Goal: Task Accomplishment & Management: Use online tool/utility

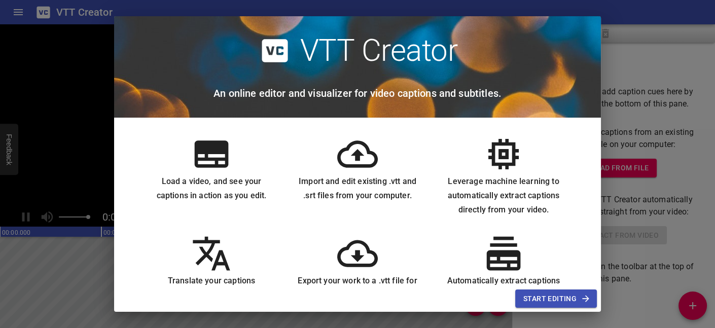
click at [212, 156] on icon at bounding box center [211, 154] width 41 height 41
click at [560, 276] on span "Start Editing" at bounding box center [555, 299] width 65 height 13
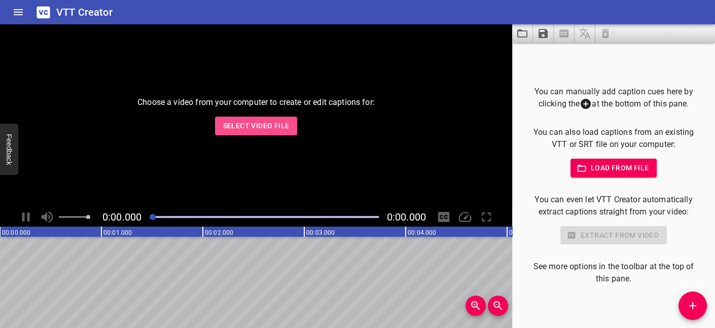
click at [262, 122] on span "Select Video File" at bounding box center [256, 126] width 66 height 13
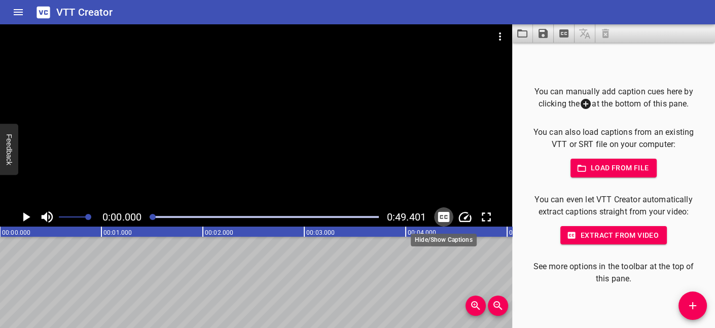
click at [444, 216] on icon "Toggle captions" at bounding box center [444, 217] width 12 height 10
click at [666, 92] on p "You can manually add caption cues here by clicking the at the bottom of this pa…" at bounding box center [613, 98] width 170 height 25
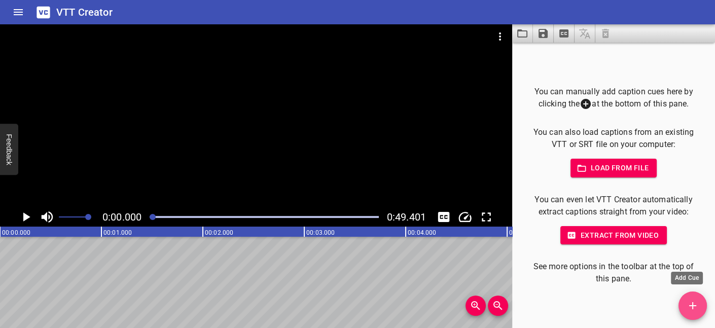
click at [695, 276] on icon "Add Cue" at bounding box center [693, 306] width 12 height 12
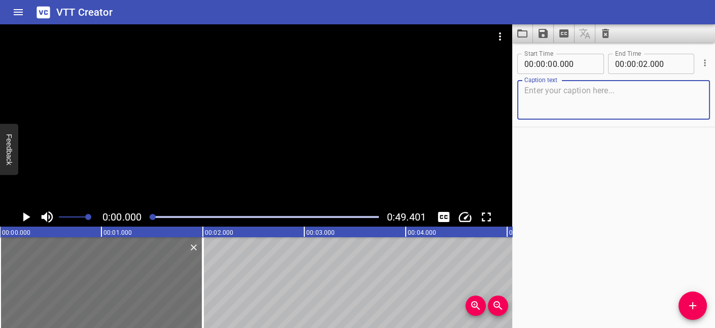
click at [24, 216] on icon "Play/Pause" at bounding box center [26, 216] width 7 height 9
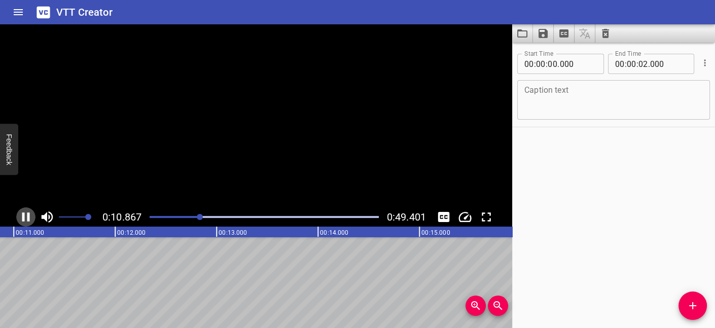
click at [24, 216] on icon "Play/Pause" at bounding box center [25, 216] width 15 height 15
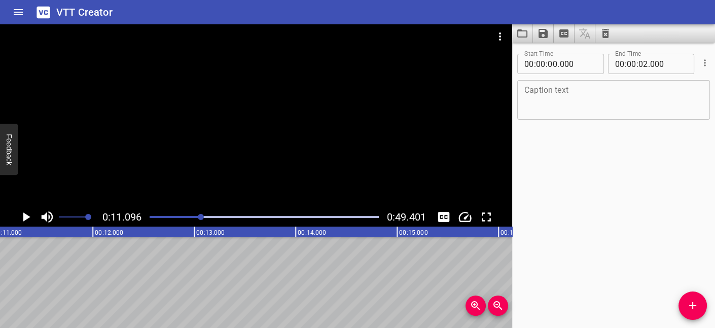
scroll to position [0, 1125]
click at [627, 62] on input "number" at bounding box center [632, 64] width 10 height 20
type input "10"
type input "00"
type input "000"
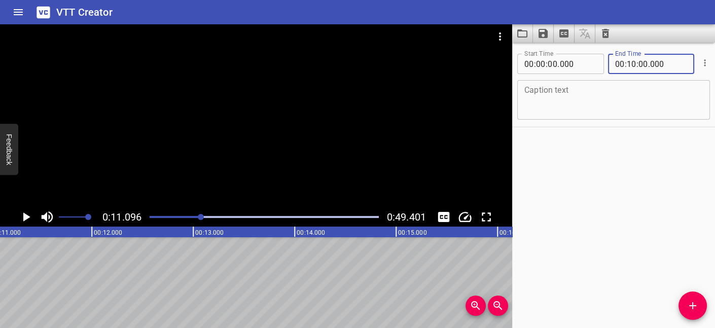
click at [619, 96] on textarea at bounding box center [613, 100] width 179 height 29
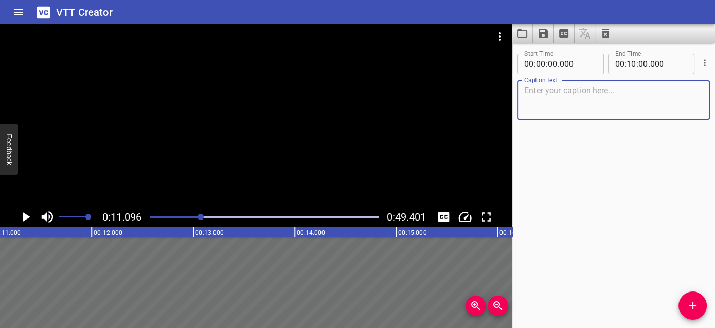
type textarea "ㄨ"
drag, startPoint x: 637, startPoint y: 89, endPoint x: 604, endPoint y: 92, distance: 33.6
click at [604, 92] on textarea "從113學年度開始，於上學期之大學入門規劃一堂雙語學習資源" at bounding box center [613, 100] width 179 height 29
click at [580, 101] on textarea "從113學年度開始，於大學入門中規劃一堂雙語學習資源" at bounding box center [613, 100] width 179 height 29
click at [678, 88] on textarea "從113學年度開始，於大學入門中規劃一堂雙語學習資源" at bounding box center [613, 100] width 179 height 29
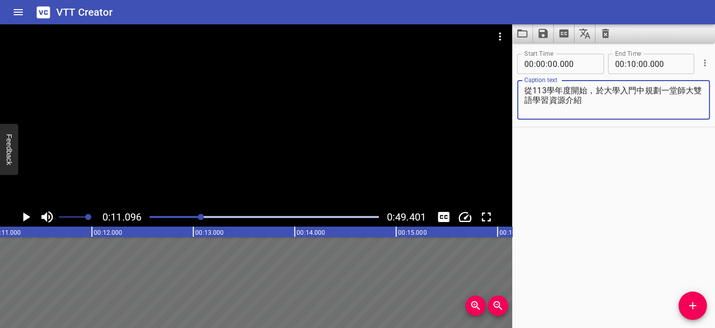
type textarea "從113學年度開始，於大學入門中規劃一堂師大雙語學習資源介紹"
click at [662, 152] on div "Start Time 00 : 00 : 00 . 000 Start Time End Time 00 : 10 : 00 . 000 End Time C…" at bounding box center [613, 186] width 203 height 286
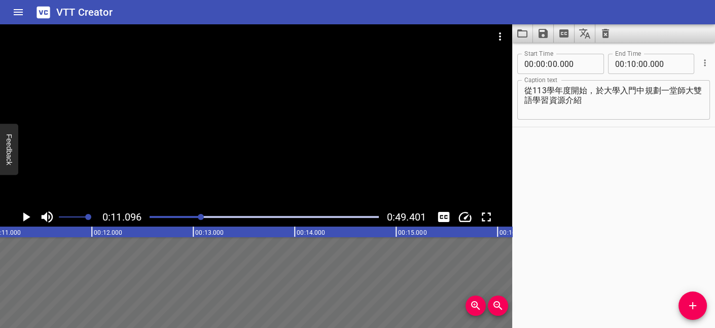
click at [626, 146] on div "Start Time 00 : 00 : 00 . 000 Start Time End Time 00 : 10 : 00 . 000 End Time C…" at bounding box center [613, 186] width 203 height 286
click at [696, 276] on icon "Add Cue" at bounding box center [693, 306] width 12 height 12
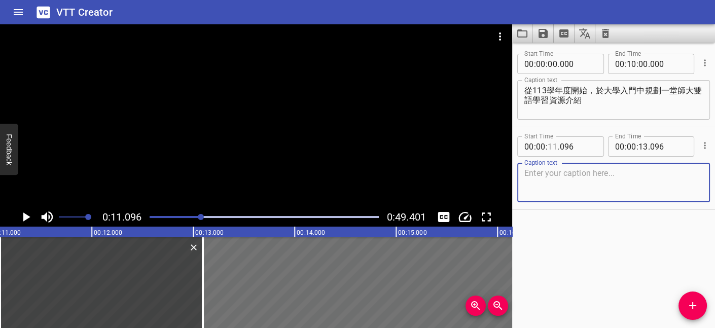
click at [550, 147] on input "number" at bounding box center [553, 146] width 10 height 20
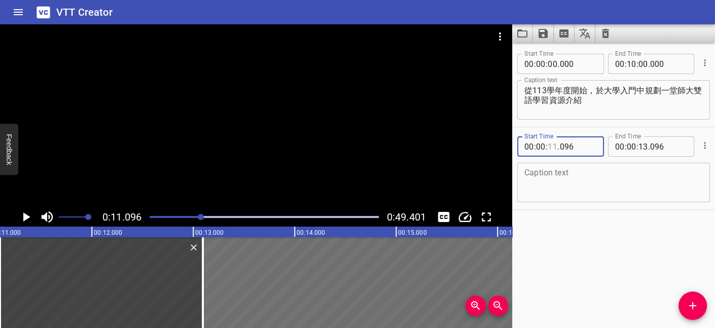
click at [553, 146] on input "number" at bounding box center [553, 146] width 10 height 20
type input "10"
type input "096"
click at [629, 146] on input "number" at bounding box center [632, 146] width 10 height 20
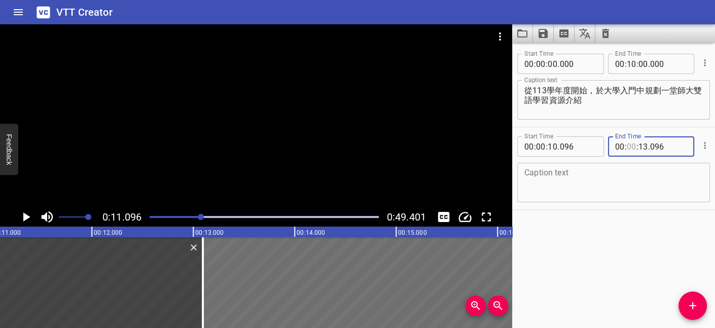
type input "00"
click at [521, 124] on div "Start Time 00 : 00 : 00 . 000 Start Time End Time 00 : 10 : 00 . 000 End Time C…" at bounding box center [613, 86] width 203 height 82
click at [23, 215] on icon "Play/Pause" at bounding box center [25, 216] width 15 height 15
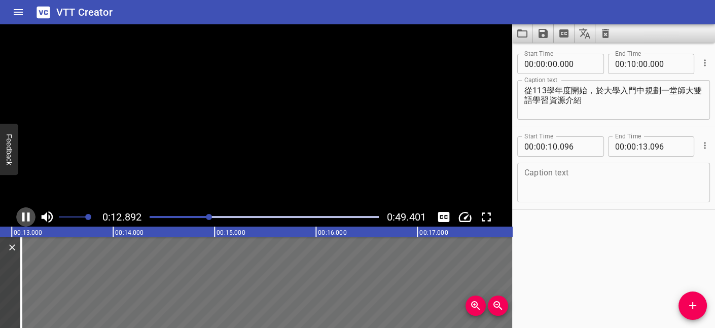
click at [23, 215] on icon "Play/Pause" at bounding box center [26, 216] width 8 height 9
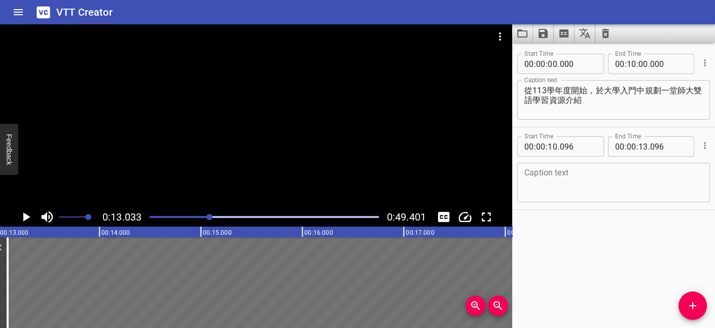
scroll to position [0, 1322]
click at [567, 170] on textarea at bounding box center [613, 182] width 179 height 29
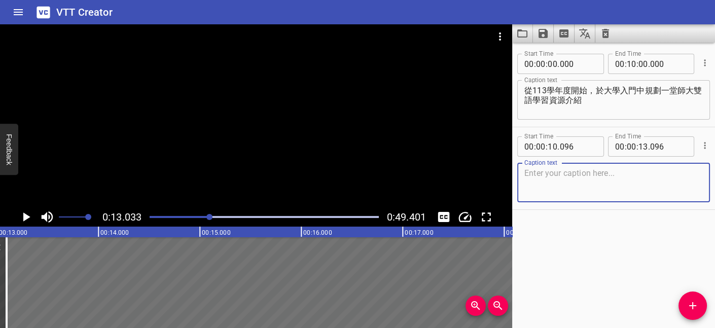
click at [594, 180] on textarea at bounding box center [613, 182] width 179 height 29
type textarea "j"
type textarea "從"
click at [540, 146] on input "number" at bounding box center [541, 146] width 10 height 20
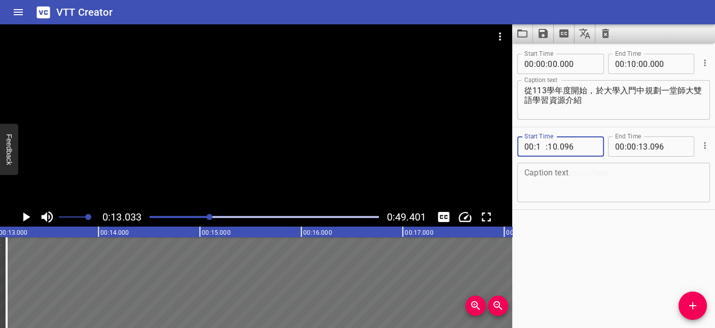
type input "10"
click at [627, 144] on input "number" at bounding box center [632, 146] width 10 height 20
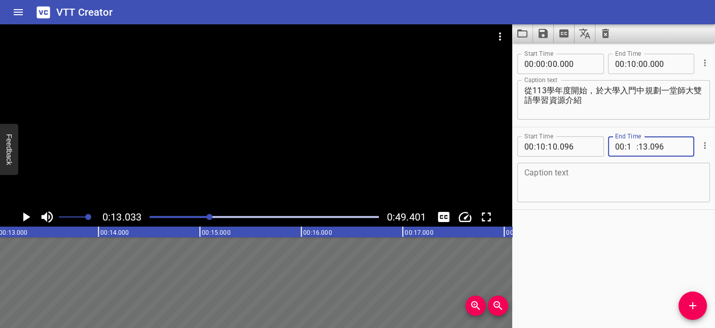
type input "13"
type input "03"
type input "096"
click at [584, 241] on div "Start Time 00 : 00 : 00 . 000 Start Time End Time 00 : 10 : 00 . 000 End Time C…" at bounding box center [613, 186] width 203 height 286
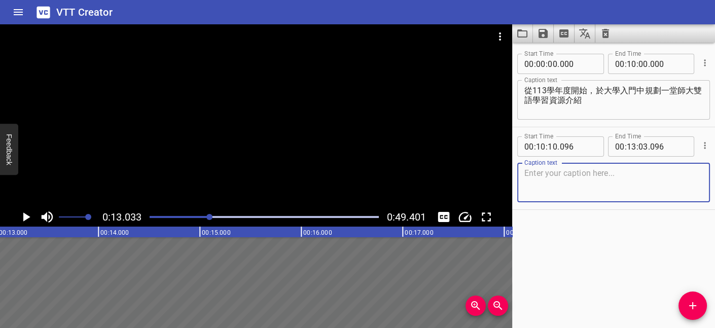
click at [592, 183] on textarea at bounding box center [613, 182] width 179 height 29
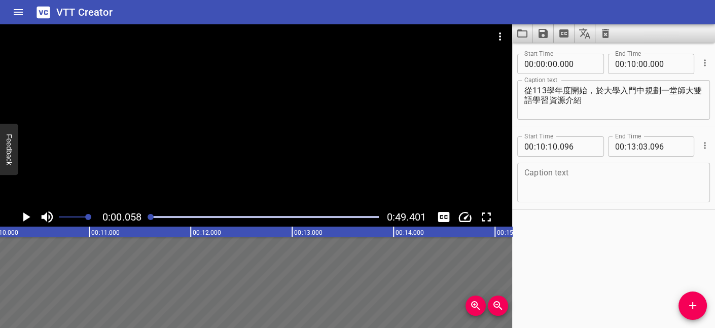
drag, startPoint x: 209, startPoint y: 217, endPoint x: 143, endPoint y: 217, distance: 66.4
click at [143, 217] on div "0:00.058 0:49.401" at bounding box center [256, 216] width 512 height 19
click at [23, 218] on icon "Play/Pause" at bounding box center [25, 216] width 15 height 15
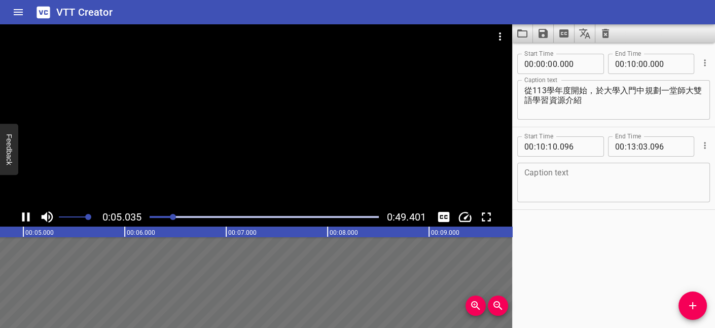
click at [573, 180] on textarea at bounding box center [613, 182] width 179 height 29
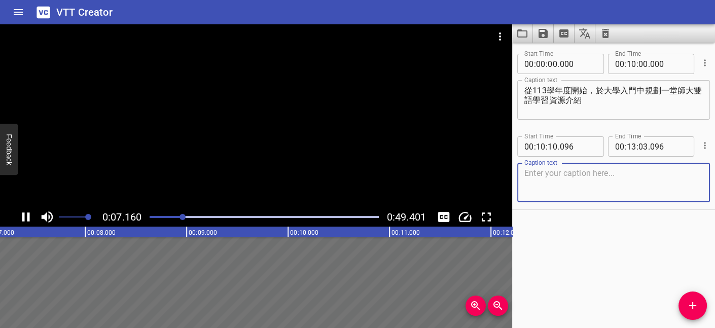
drag, startPoint x: 342, startPoint y: 240, endPoint x: 332, endPoint y: 234, distance: 11.4
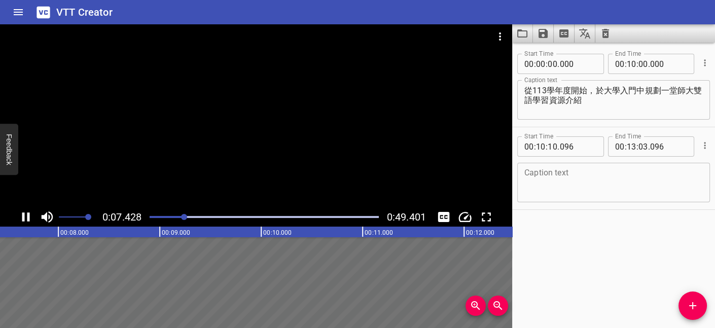
click at [330, 234] on rect at bounding box center [515, 232] width 2536 height 10
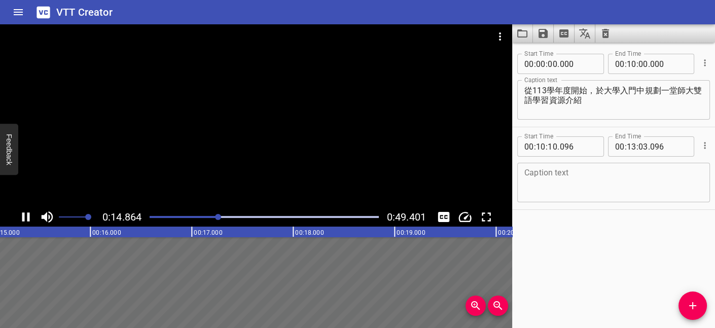
click at [29, 215] on icon "Play/Pause" at bounding box center [26, 216] width 8 height 9
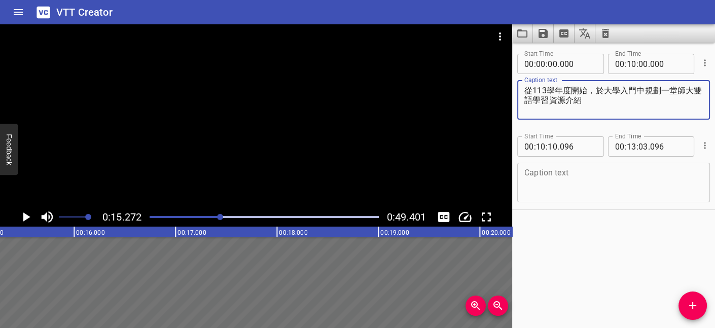
click at [618, 93] on textarea "從113學年度開始，於大學入門中規劃一堂師大雙語學習資源介紹" at bounding box center [613, 100] width 179 height 29
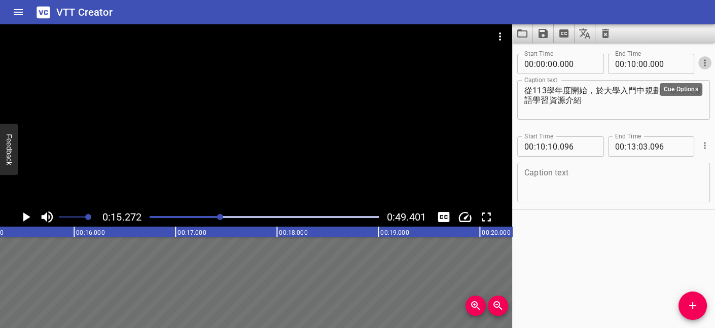
click at [700, 63] on icon "Cue Options" at bounding box center [705, 63] width 10 height 10
click at [629, 265] on div at bounding box center [357, 164] width 715 height 328
drag, startPoint x: 51, startPoint y: 233, endPoint x: 148, endPoint y: 233, distance: 96.9
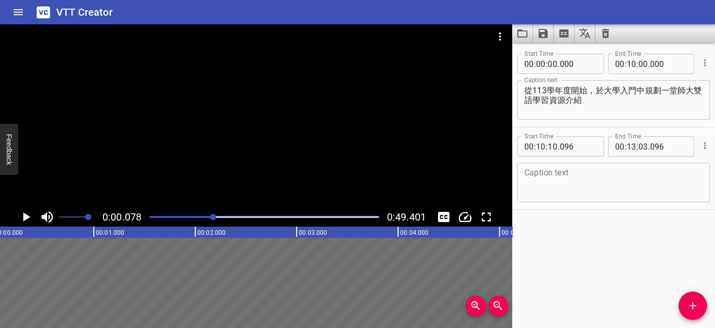
click at [214, 217] on div at bounding box center [213, 217] width 6 height 6
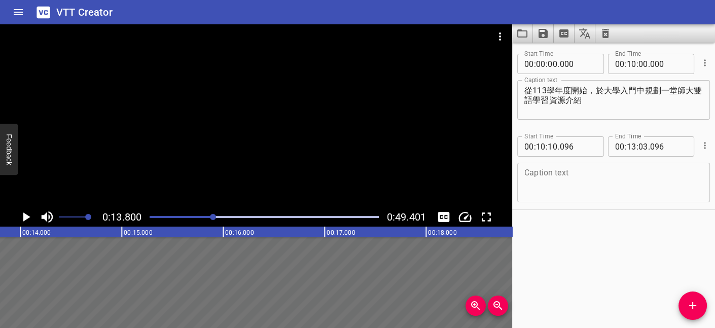
click at [207, 218] on div "Play progress" at bounding box center [99, 217] width 229 height 2
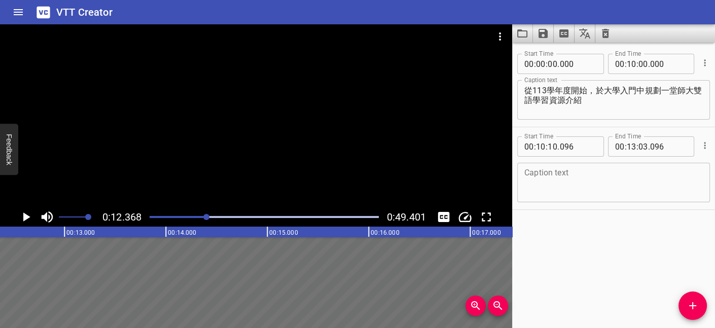
click at [198, 215] on div at bounding box center [264, 217] width 241 height 14
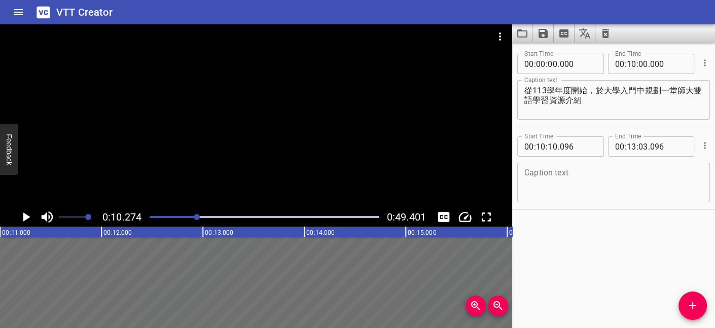
scroll to position [0, 1042]
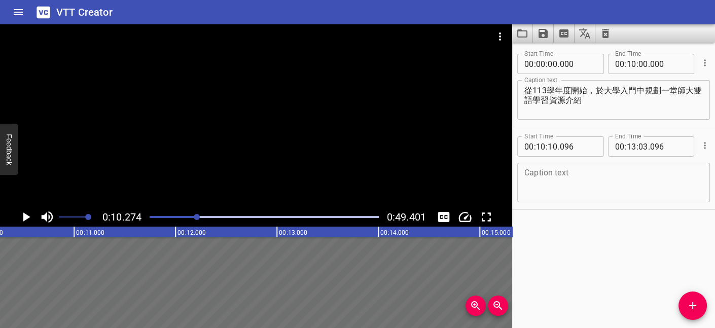
click at [606, 182] on textarea at bounding box center [613, 182] width 179 height 29
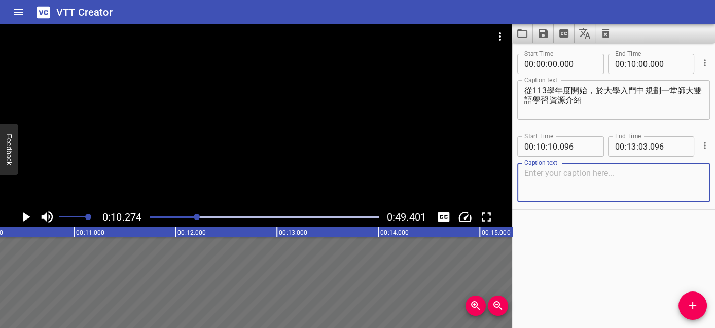
click at [260, 106] on div at bounding box center [256, 115] width 512 height 183
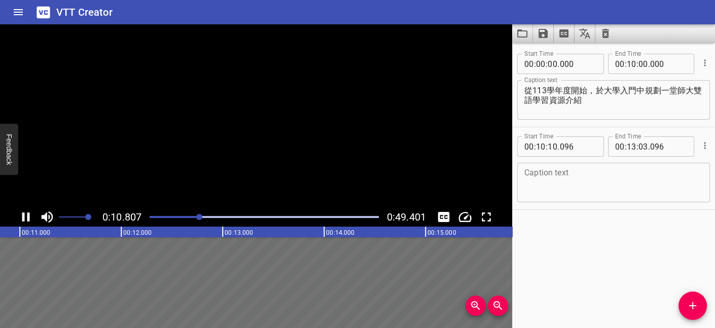
click at [260, 106] on video at bounding box center [256, 115] width 512 height 183
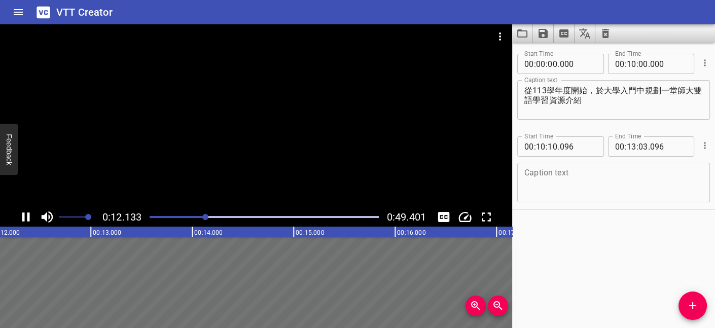
click at [25, 220] on icon "Play/Pause" at bounding box center [25, 216] width 15 height 15
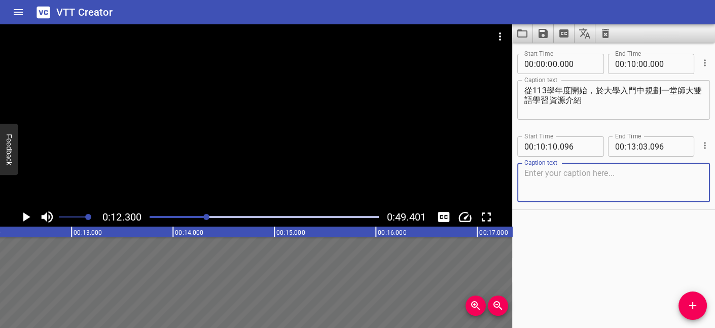
click at [575, 172] on textarea at bounding box center [613, 182] width 179 height 29
type textarea "v"
type textarea "先從校內的組織架構去探討雙語政策的點線面"
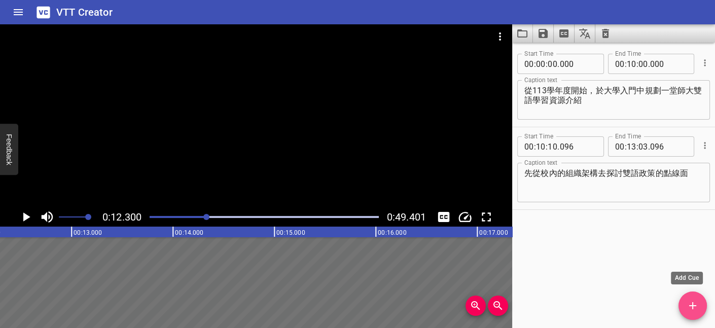
click at [688, 276] on icon "Add Cue" at bounding box center [693, 306] width 12 height 12
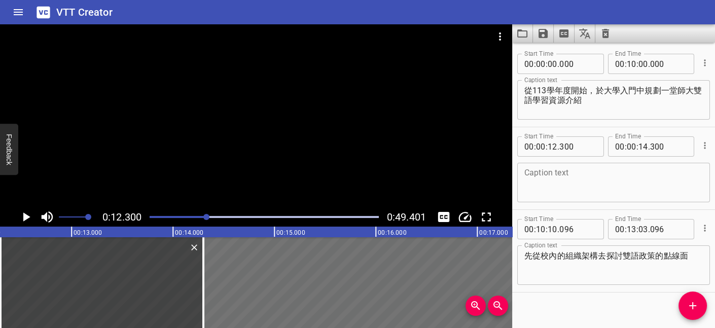
drag, startPoint x: 692, startPoint y: 145, endPoint x: 597, endPoint y: 116, distance: 98.7
click at [673, 219] on div "Start Time 00 : 00 : 00 . 000 Start Time End Time 00 : 10 : 00 . 000 End Time C…" at bounding box center [613, 169] width 203 height 248
click at [650, 56] on input "number" at bounding box center [668, 64] width 37 height 20
click at [671, 62] on input "number" at bounding box center [668, 64] width 37 height 20
type input "000"
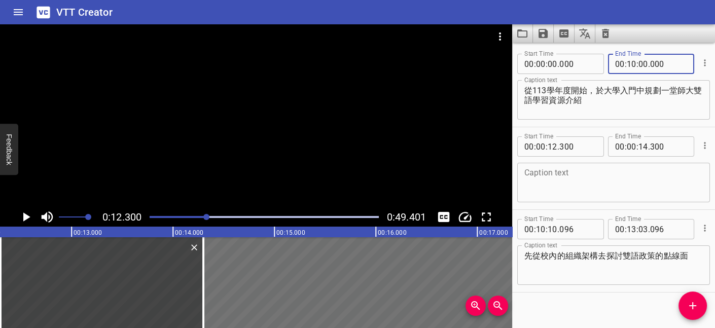
click at [688, 46] on div "Start Time 00 : 00 : 00 . 000 Start Time End Time 00 : 10 : 00 . 000 End Time C…" at bounding box center [613, 86] width 203 height 82
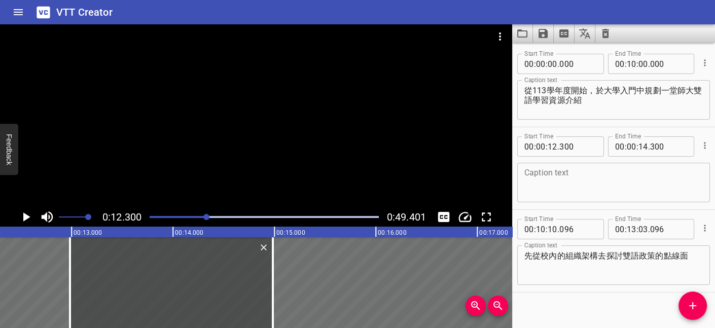
drag, startPoint x: 168, startPoint y: 260, endPoint x: 239, endPoint y: 260, distance: 70.5
click at [238, 259] on div at bounding box center [171, 282] width 203 height 91
type input "985"
click at [198, 276] on div at bounding box center [171, 282] width 203 height 91
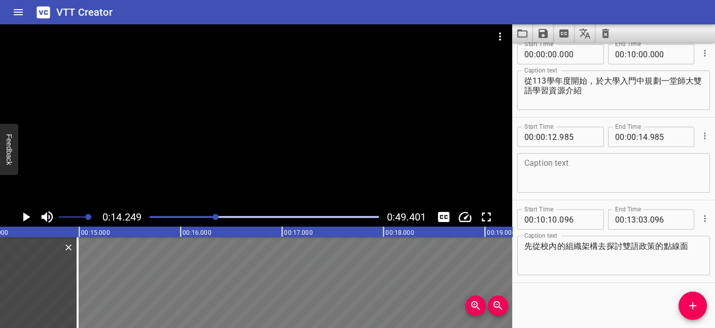
scroll to position [0, 1445]
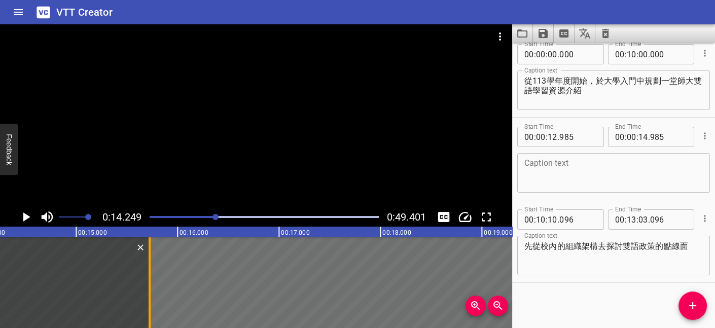
drag, startPoint x: 75, startPoint y: 255, endPoint x: 182, endPoint y: 260, distance: 107.2
click at [151, 260] on div at bounding box center [150, 282] width 2 height 91
type input "16"
type input "040"
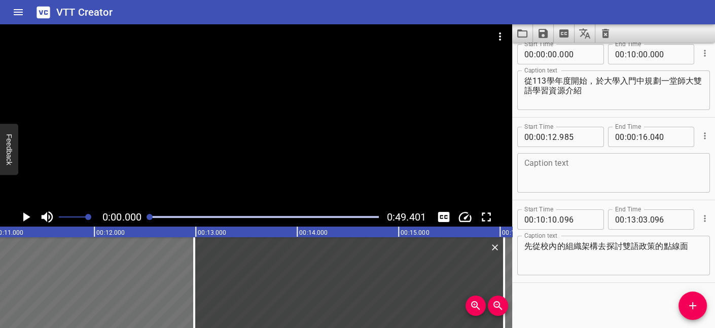
drag, startPoint x: 205, startPoint y: 215, endPoint x: 147, endPoint y: 215, distance: 58.8
click at [147, 215] on div at bounding box center [264, 217] width 241 height 14
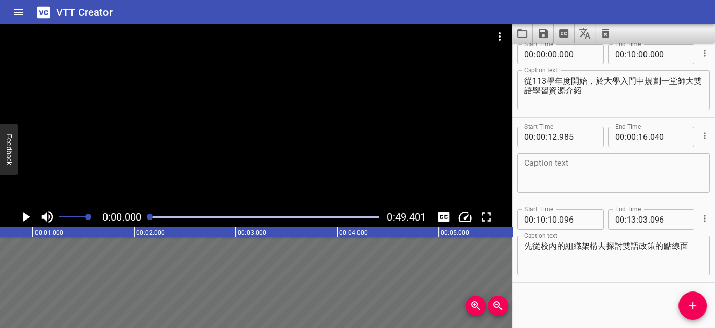
scroll to position [0, 0]
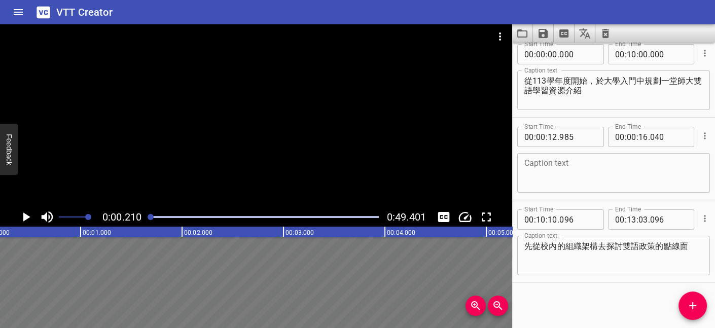
scroll to position [0, 21]
click at [170, 189] on div at bounding box center [256, 115] width 512 height 183
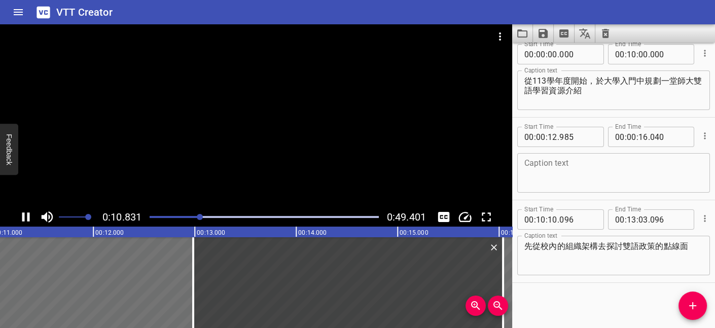
click at [26, 215] on icon "Play/Pause" at bounding box center [25, 216] width 15 height 15
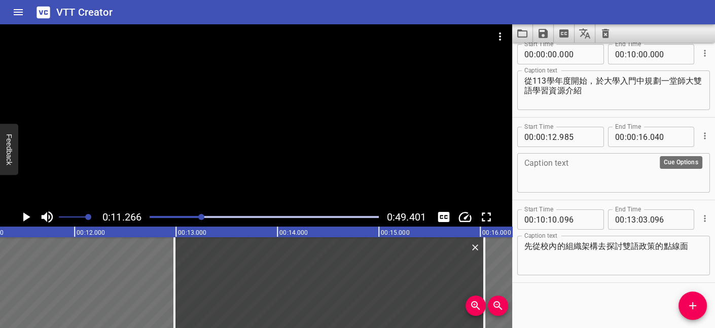
click at [700, 134] on icon "Cue Options" at bounding box center [705, 136] width 10 height 10
click at [665, 155] on li "Delete Cue" at bounding box center [662, 154] width 88 height 18
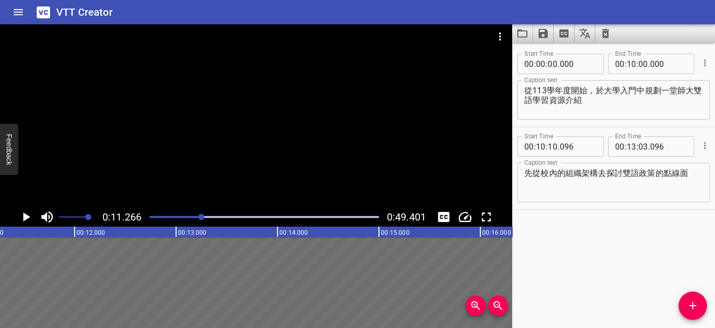
click at [643, 246] on div "Start Time 00 : 00 : 00 . 000 Start Time End Time 00 : 10 : 00 . 000 End Time C…" at bounding box center [613, 186] width 203 height 286
click at [613, 212] on div "Start Time 00 : 00 : 00 . 000 Start Time End Time 00 : 10 : 00 . 000 End Time C…" at bounding box center [613, 186] width 203 height 286
click at [28, 217] on icon "Play/Pause" at bounding box center [26, 216] width 7 height 9
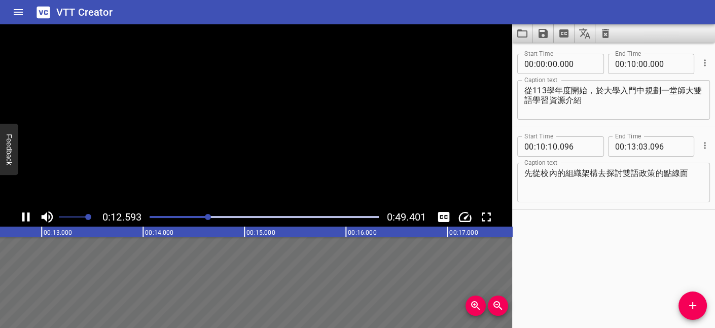
click at [27, 217] on icon "Play/Pause" at bounding box center [26, 216] width 8 height 9
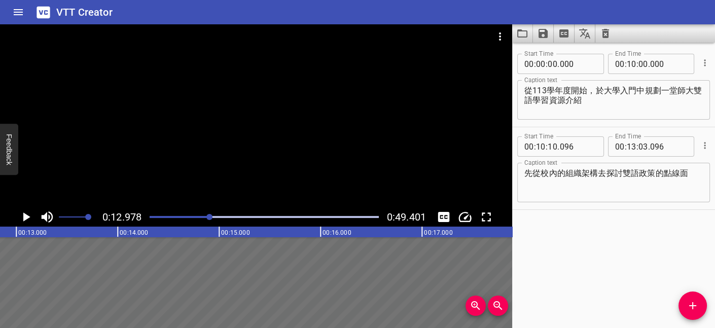
scroll to position [0, 1316]
click at [27, 217] on icon "Play/Pause" at bounding box center [26, 216] width 7 height 9
click at [27, 217] on icon "Play/Pause" at bounding box center [26, 216] width 8 height 9
click at [688, 276] on icon "Add Cue" at bounding box center [693, 306] width 12 height 12
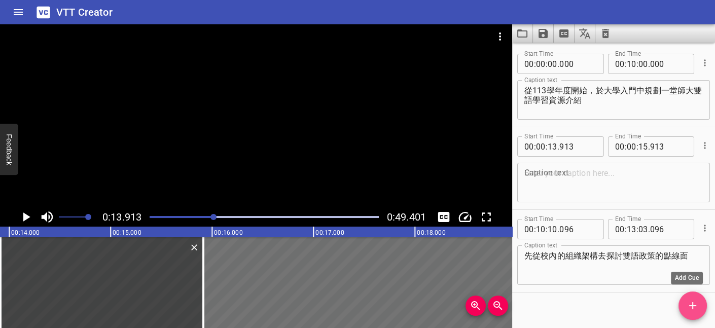
click at [692, 276] on icon "Add Cue" at bounding box center [693, 306] width 12 height 12
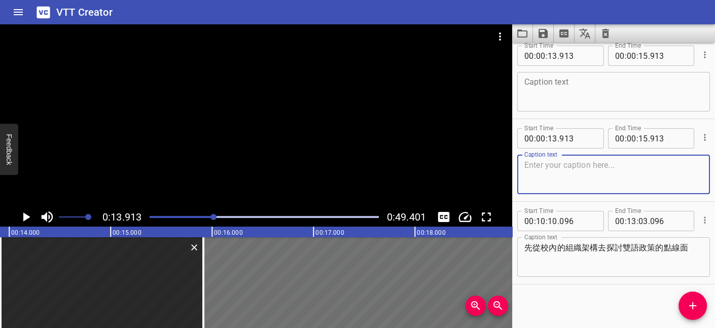
scroll to position [92, 0]
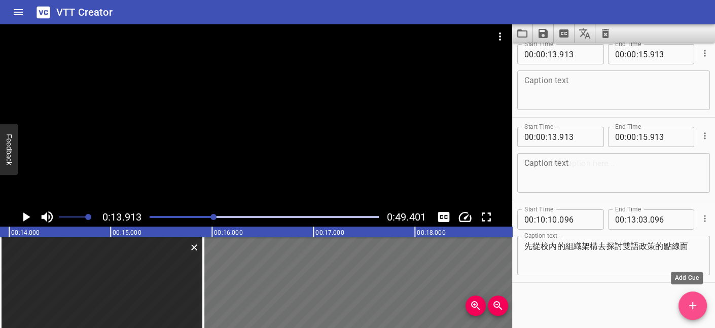
click at [696, 276] on icon "Add Cue" at bounding box center [693, 306] width 12 height 12
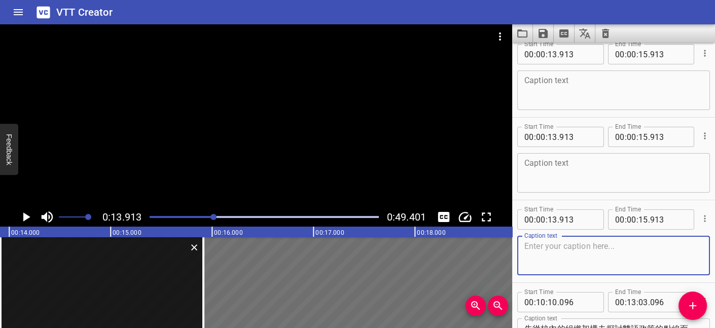
click at [696, 276] on icon "Add Cue" at bounding box center [693, 306] width 12 height 12
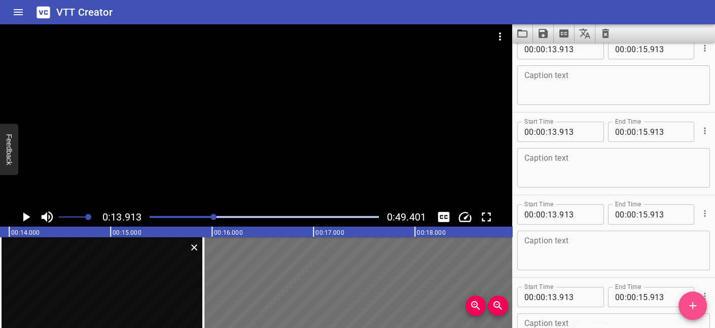
click at [696, 276] on icon "Add Cue" at bounding box center [693, 306] width 12 height 12
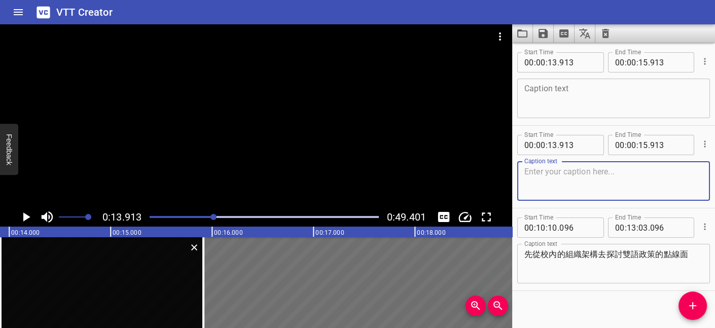
scroll to position [340, 0]
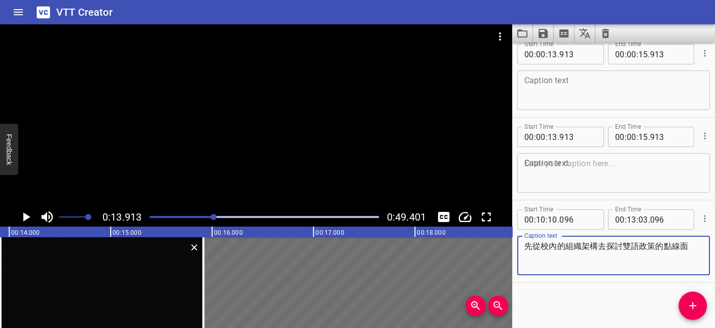
click at [646, 251] on textarea "先從校內的組織架構去探討雙語政策的點線面" at bounding box center [613, 255] width 179 height 29
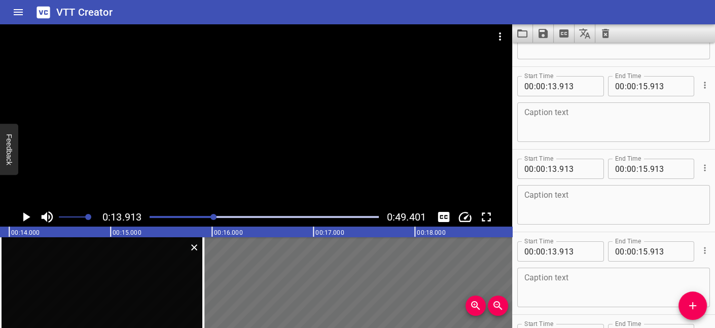
scroll to position [0, 0]
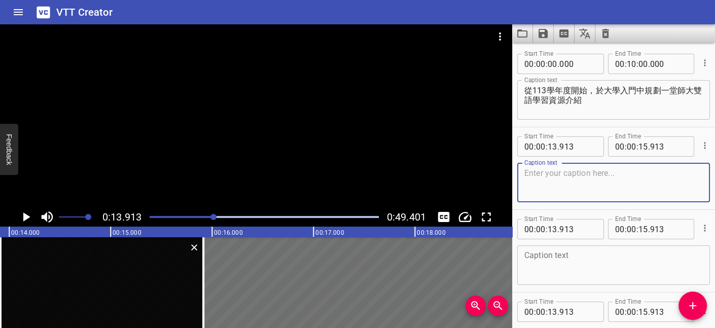
click at [567, 183] on textarea at bounding box center [613, 182] width 179 height 29
paste textarea "先從校內的組織架構去探討雙語政策的點線面"
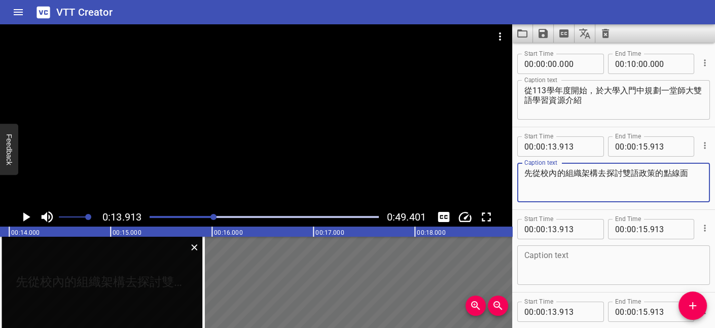
type textarea "先從校內的組織架構去探討雙語政策的點線面"
click at [538, 148] on input "number" at bounding box center [541, 146] width 10 height 20
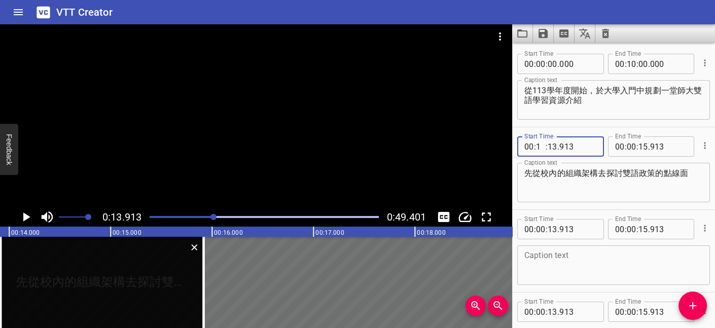
type input "10"
type input "13"
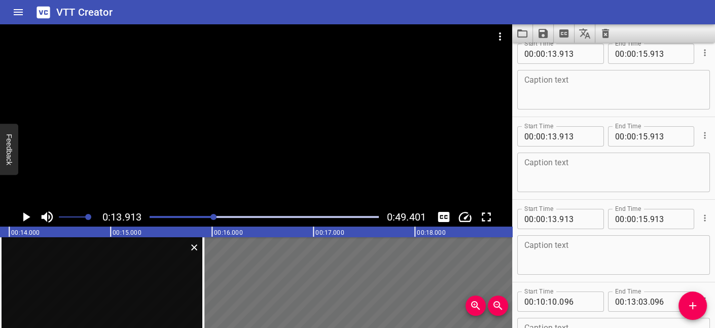
scroll to position [340, 0]
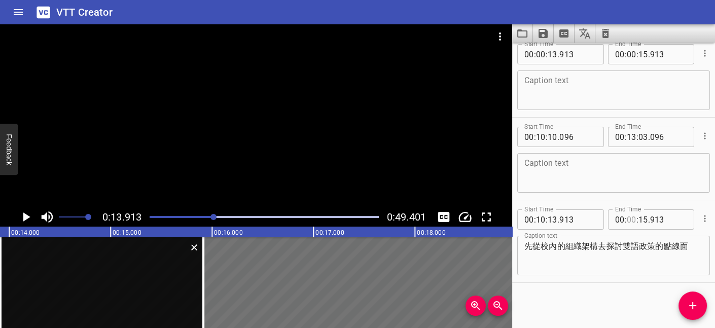
click at [627, 217] on input "number" at bounding box center [632, 219] width 10 height 20
type input "13"
type input "15"
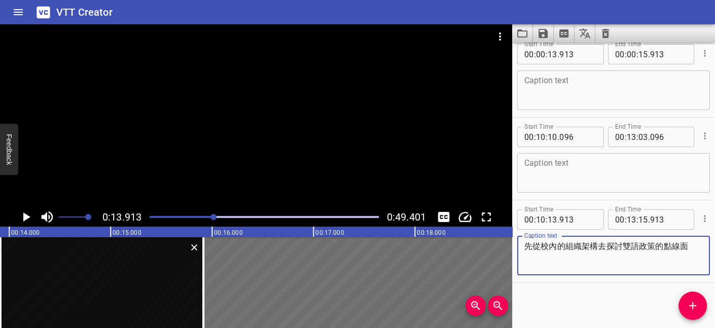
click at [605, 245] on textarea "先從校內的組織架構去探討雙語政策的點線面" at bounding box center [613, 255] width 179 height 29
click at [580, 276] on div "Start Time 00 : 00 : 00 . 000 Start Time End Time 00 : 10 : 00 . 000 End Time C…" at bounding box center [613, 186] width 203 height 286
click at [662, 247] on textarea "先從校內的組織架構去探討雙語政策的點線面" at bounding box center [613, 255] width 179 height 29
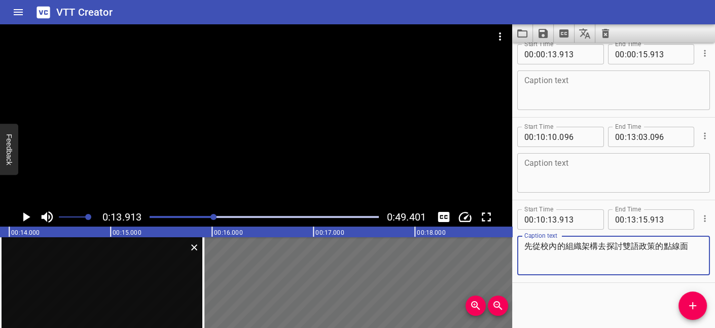
click at [685, 250] on textarea "先從校內的組織架構去探討雙語政策的點線面" at bounding box center [613, 255] width 179 height 29
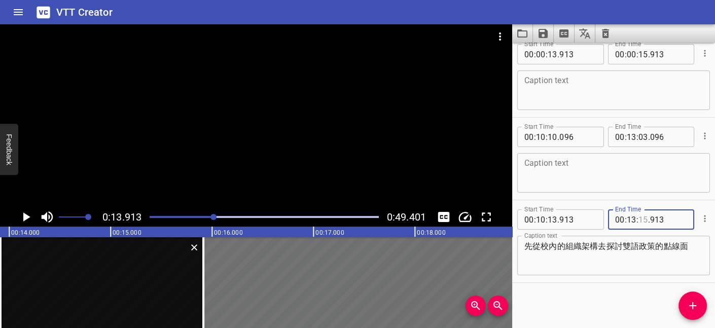
click at [641, 217] on input "number" at bounding box center [643, 219] width 10 height 20
type input "15"
click at [667, 218] on input "number" at bounding box center [668, 219] width 37 height 20
type input "913"
click at [665, 257] on textarea "先從校內的組織架構去探討雙語政策的點線面" at bounding box center [613, 255] width 179 height 29
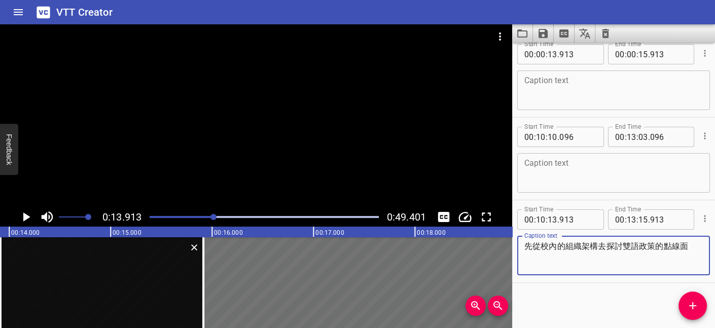
click at [690, 249] on textarea "先從校內的組織架構去探討雙語政策的點線面" at bounding box center [613, 255] width 179 height 29
type textarea "先從校內的組織架構去探討雙語政策的點線面"
click at [681, 276] on div "Start Time 00 : 10 : 13 . 913 Start Time End Time 00 : 13 : 15 . 913 End Time C…" at bounding box center [613, 241] width 203 height 82
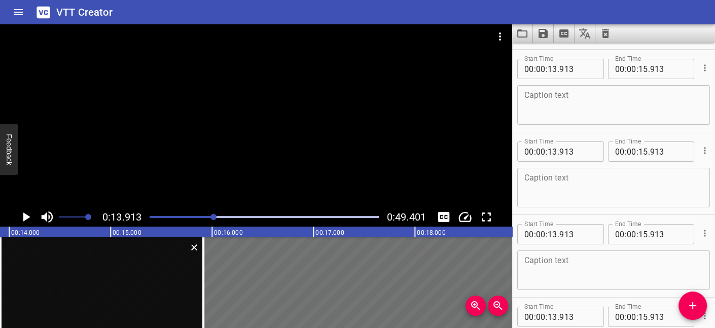
scroll to position [70, 0]
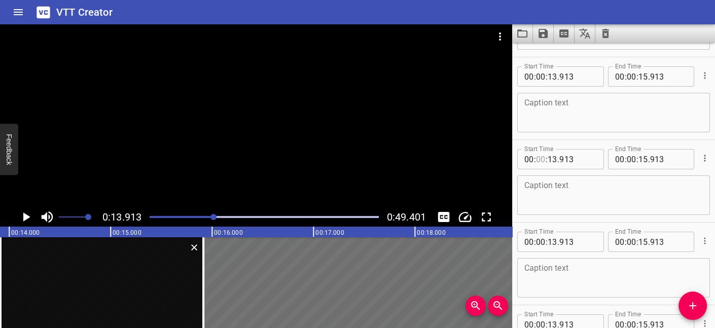
click at [537, 157] on input "number" at bounding box center [541, 159] width 10 height 20
type input "13"
click at [542, 158] on input "number" at bounding box center [541, 159] width 10 height 20
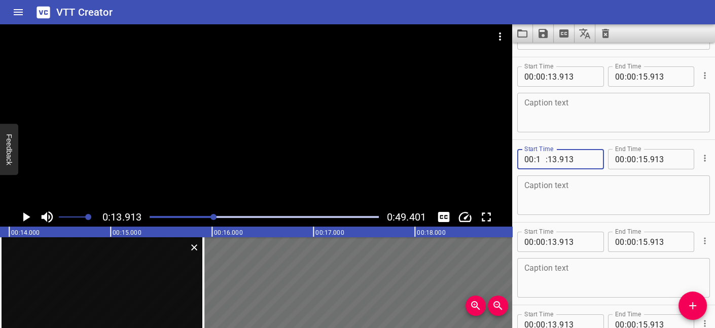
type input "14"
type input "13"
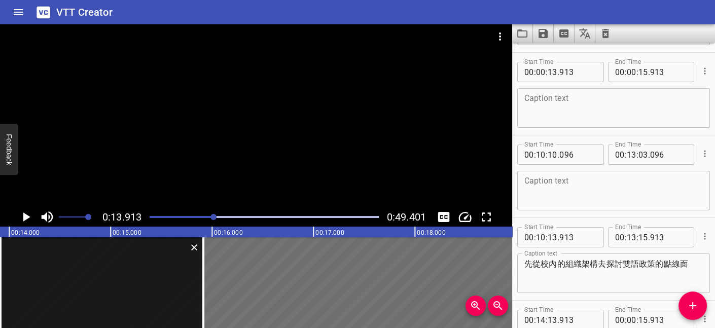
scroll to position [340, 0]
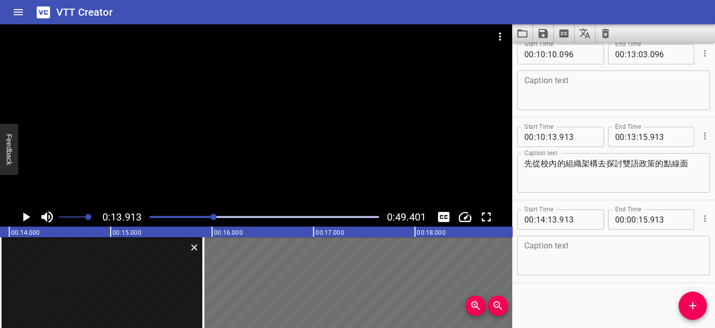
click at [27, 214] on icon "Play/Pause" at bounding box center [25, 216] width 15 height 15
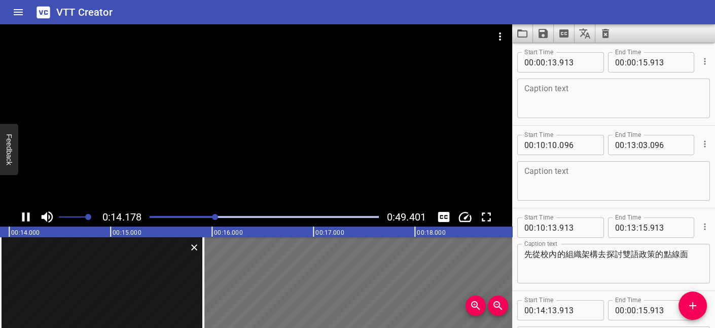
scroll to position [247, 0]
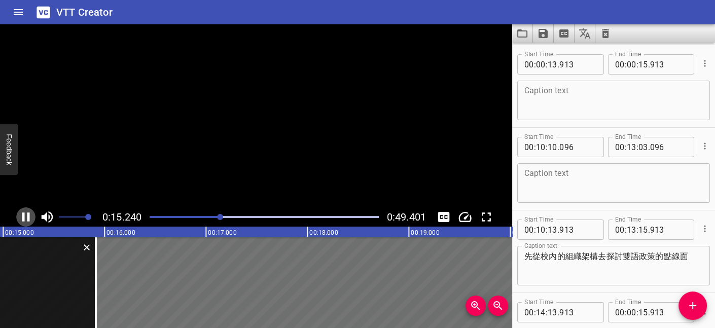
click at [27, 214] on icon "Play/Pause" at bounding box center [26, 216] width 8 height 9
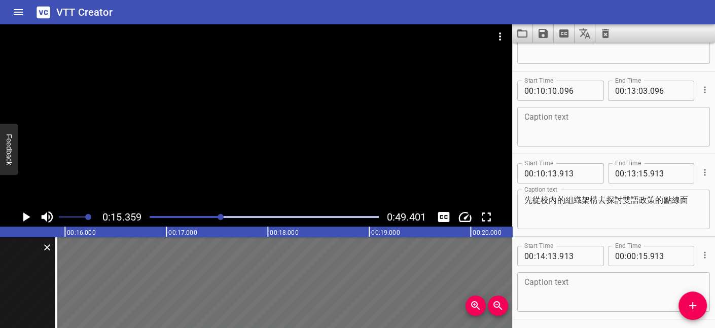
scroll to position [340, 0]
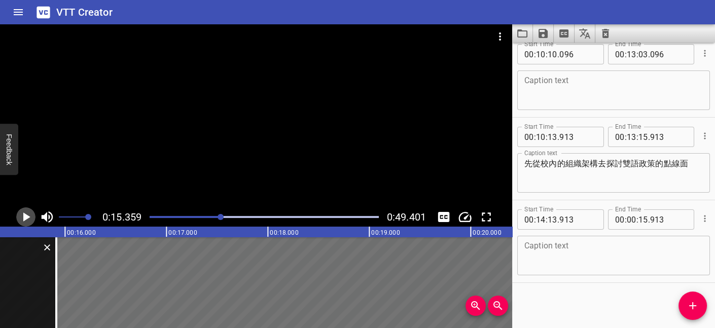
click at [24, 218] on icon "Play/Pause" at bounding box center [26, 216] width 7 height 9
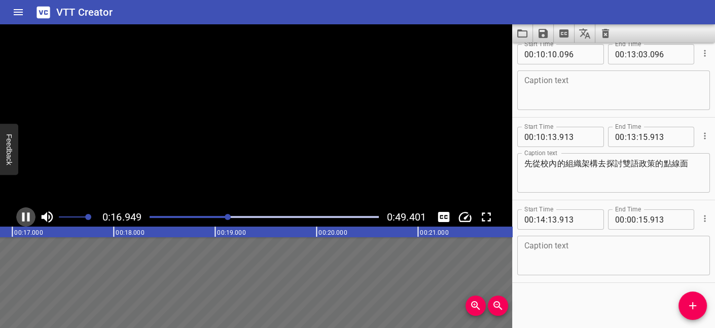
click at [24, 218] on icon "Play/Pause" at bounding box center [26, 216] width 8 height 9
click at [119, 232] on text "00:18.000" at bounding box center [111, 232] width 28 height 7
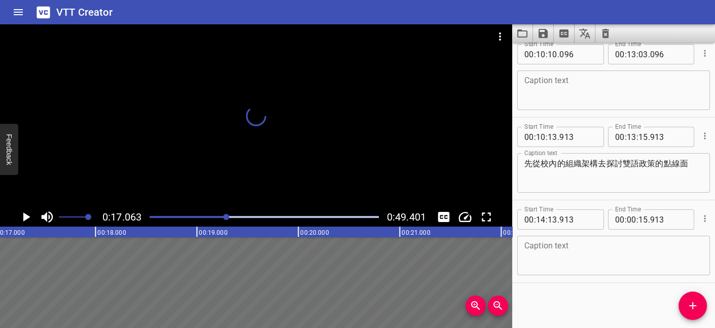
scroll to position [302, 0]
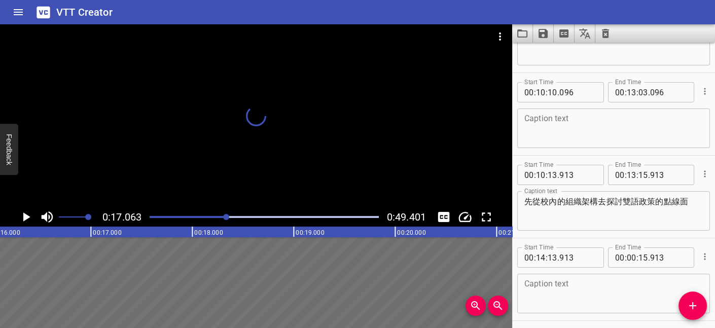
click at [224, 218] on div at bounding box center [226, 217] width 6 height 6
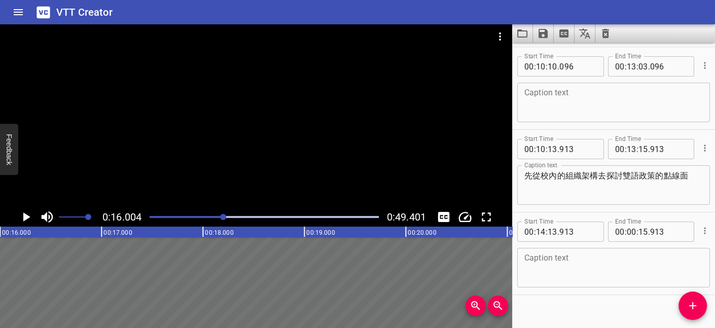
scroll to position [340, 0]
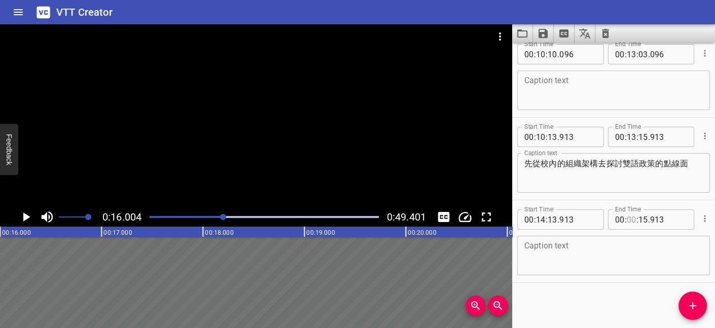
click at [627, 219] on input "number" at bounding box center [632, 219] width 10 height 20
type input "16"
type input "15"
click at [567, 253] on textarea at bounding box center [613, 255] width 179 height 29
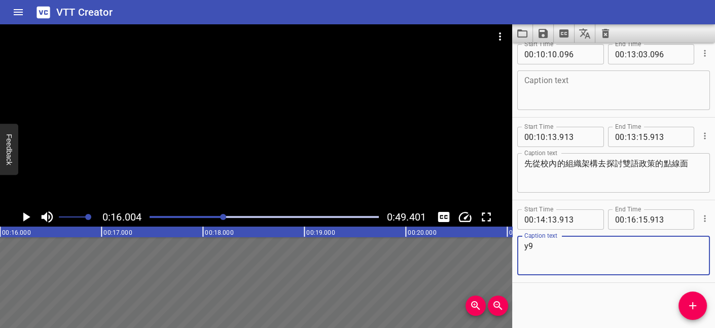
type textarea "y"
type textarea "再讓同學思考雙語課程之重要性"
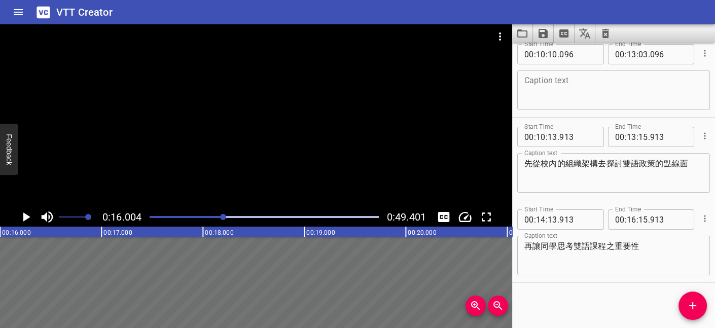
click at [678, 199] on div "Start Time 00 : 10 : 13 . 913 Start Time End Time 00 : 13 : 15 . 913 End Time C…" at bounding box center [613, 159] width 203 height 82
click at [24, 216] on icon "Play/Pause" at bounding box center [26, 216] width 7 height 9
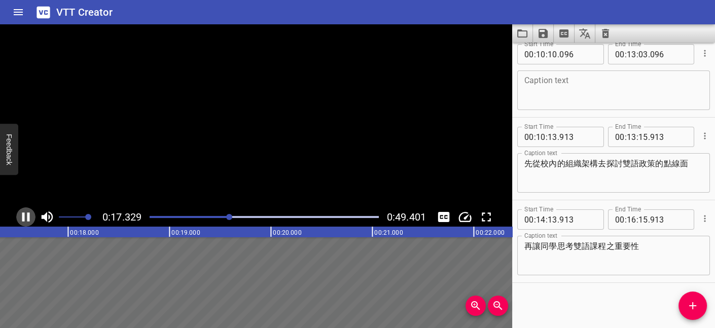
click at [24, 216] on icon "Play/Pause" at bounding box center [25, 216] width 15 height 15
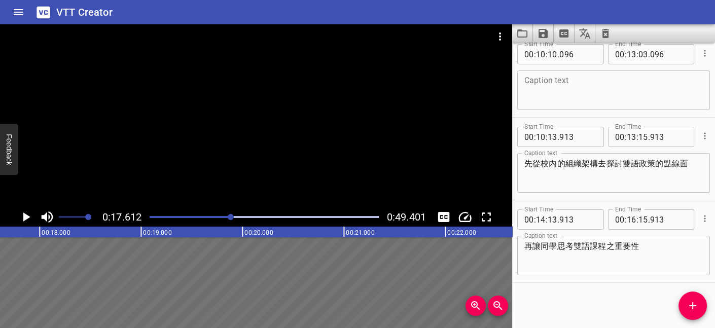
scroll to position [0, 0]
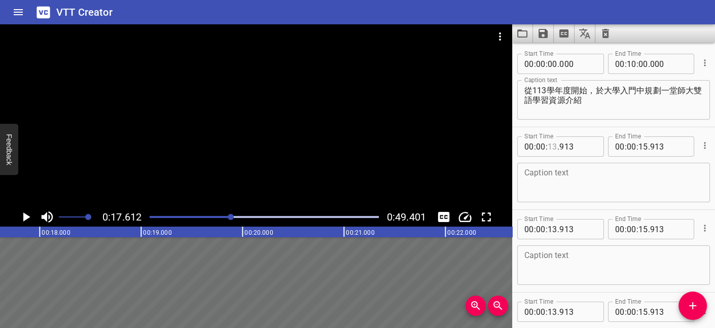
click at [552, 146] on input "number" at bounding box center [553, 146] width 10 height 20
type input "13"
click at [541, 146] on input "number" at bounding box center [541, 146] width 10 height 20
type input "17"
type input "13"
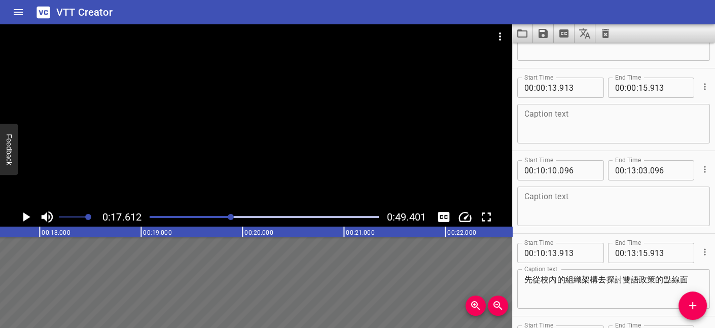
scroll to position [340, 0]
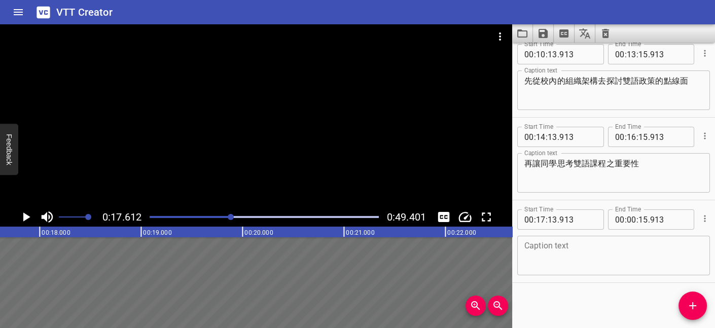
click at [28, 216] on icon "Play/Pause" at bounding box center [26, 216] width 7 height 9
click at [28, 216] on icon "Play/Pause" at bounding box center [26, 216] width 8 height 9
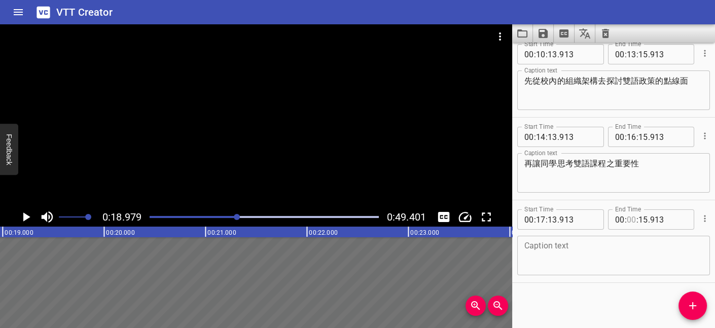
click at [627, 218] on input "number" at bounding box center [632, 219] width 10 height 20
type input "18"
type input "15"
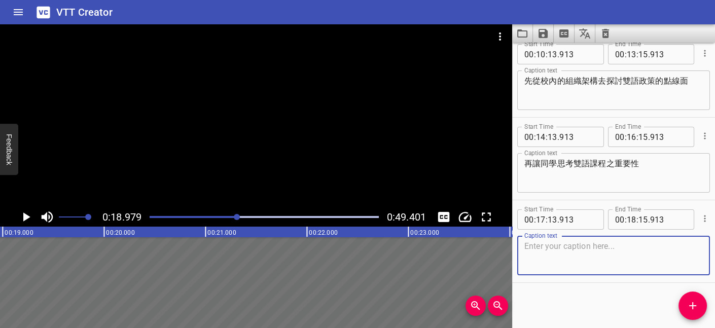
click at [617, 252] on textarea at bounding box center [613, 255] width 179 height 29
type textarea "u"
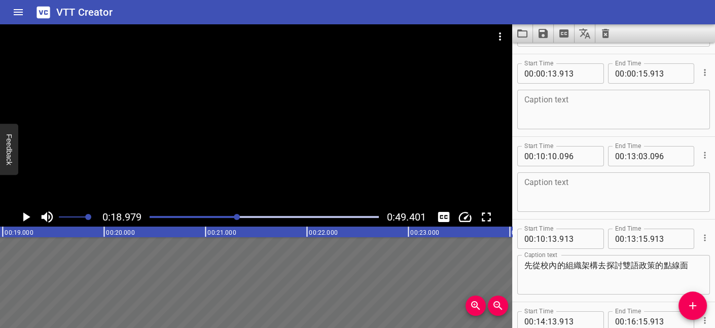
scroll to position [137, 0]
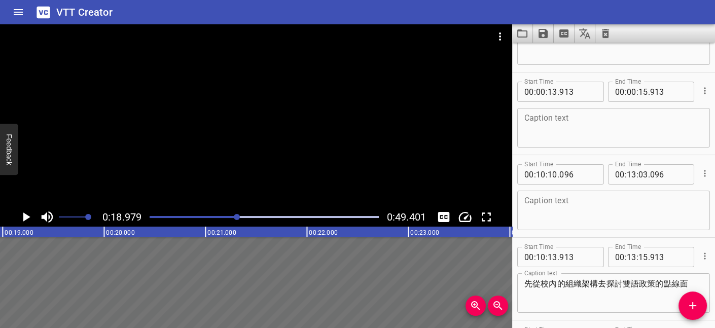
type textarea "並介紹英語修課比例，讓同學能盡早規劃安排"
click at [24, 218] on icon "Play/Pause" at bounding box center [26, 216] width 7 height 9
click at [24, 218] on icon "Play/Pause" at bounding box center [25, 216] width 15 height 15
click at [542, 172] on input "number" at bounding box center [541, 174] width 10 height 20
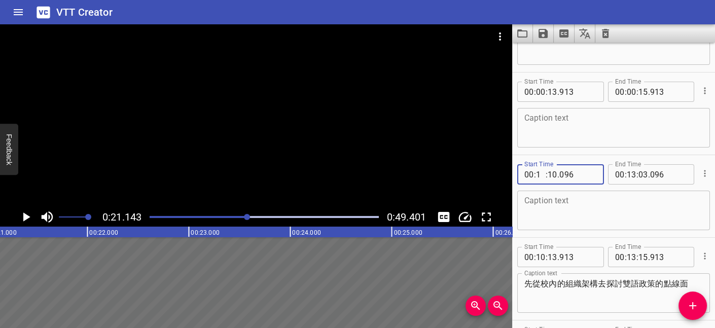
type input "19"
type input "10"
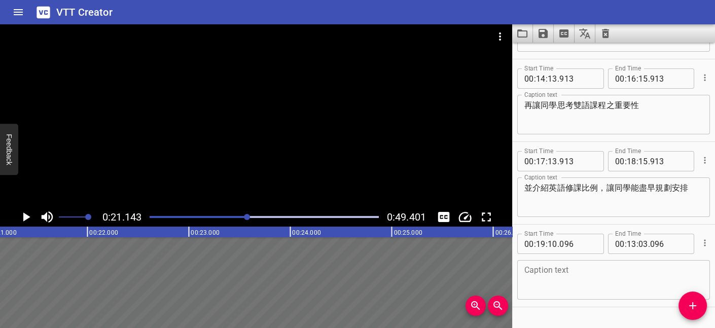
scroll to position [340, 0]
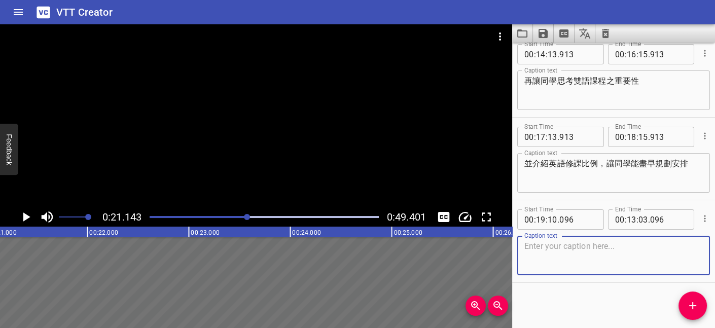
click at [596, 257] on textarea at bounding box center [613, 255] width 179 height 29
type textarea "2"
click at [652, 245] on textarea "使系上必修及通識課程皆能有" at bounding box center [613, 255] width 179 height 29
type textarea "並且了解到在師大全英修習系上必修及通識課程完全不是夢"
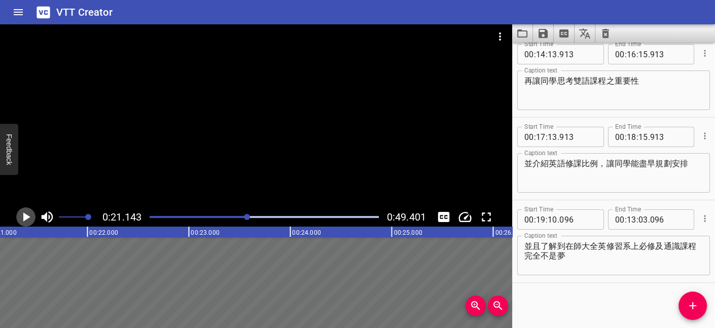
click at [25, 215] on icon "Play/Pause" at bounding box center [26, 216] width 7 height 9
click at [25, 215] on icon "Play/Pause" at bounding box center [25, 216] width 15 height 15
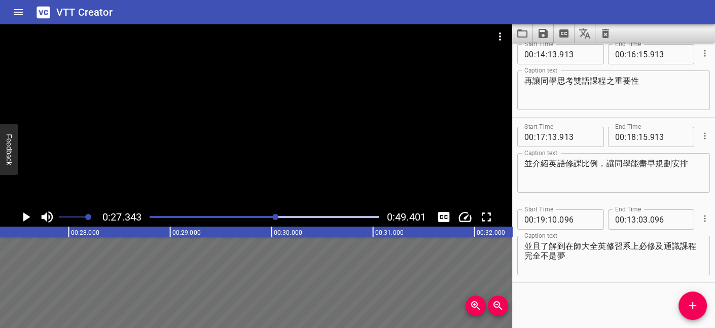
scroll to position [0, 2773]
click at [273, 217] on div at bounding box center [275, 217] width 6 height 6
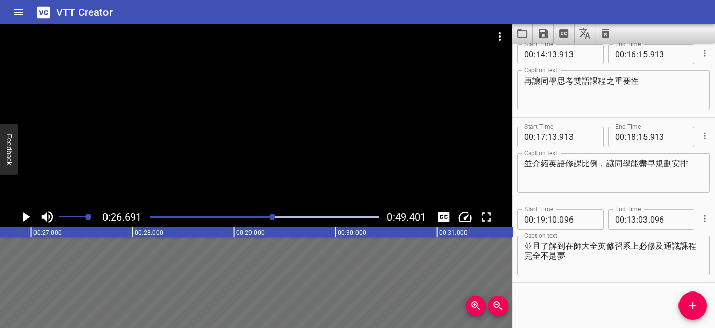
click at [270, 217] on div at bounding box center [272, 217] width 6 height 6
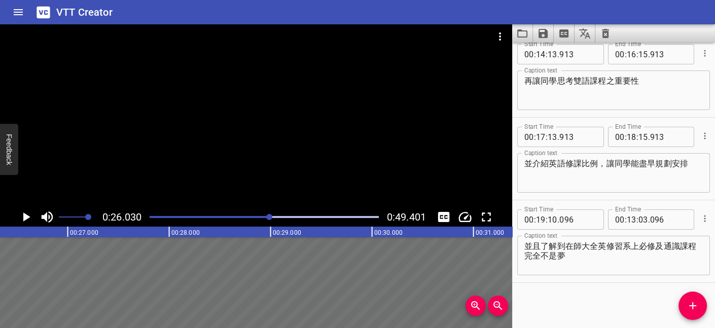
scroll to position [0, 2640]
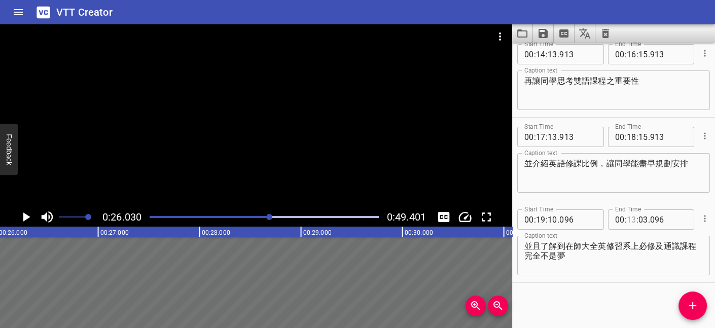
click at [627, 219] on input "number" at bounding box center [632, 219] width 10 height 20
type input "26"
type input "03"
click at [532, 256] on textarea "並且了解到在師大全英修習系上必修及通識課程完全不是夢" at bounding box center [613, 255] width 179 height 29
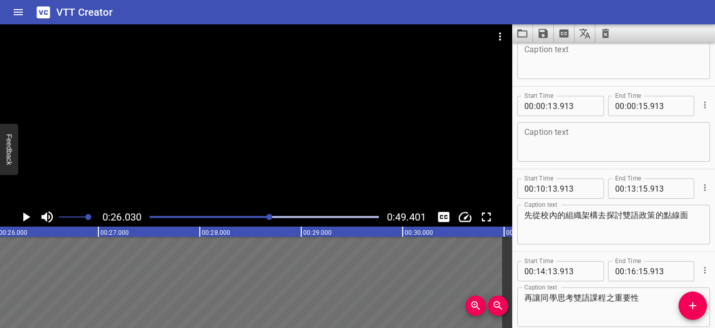
scroll to position [70, 0]
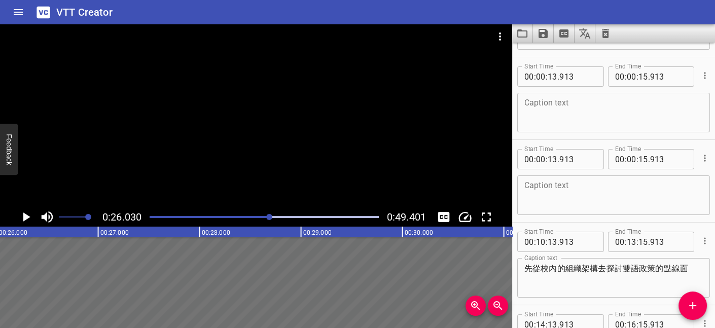
type textarea "並且了解到在師大全英修習系上必修及通識課程，完全不是夢"
click at [541, 158] on input "number" at bounding box center [541, 159] width 10 height 20
type input "26"
type input "13"
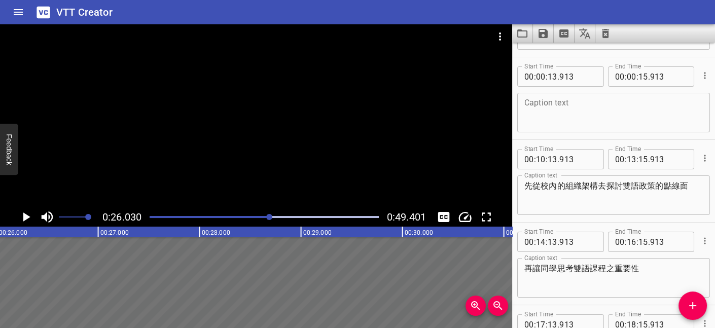
scroll to position [340, 0]
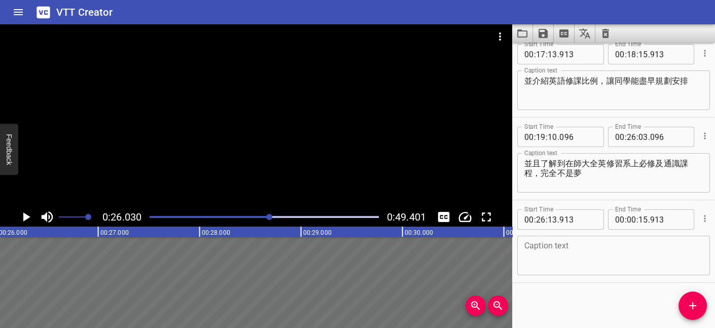
click at [577, 254] on textarea at bounding box center [613, 255] width 179 height 29
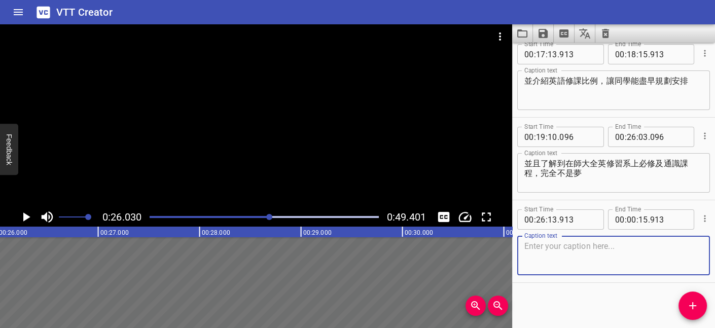
click at [604, 250] on textarea at bounding box center [613, 255] width 179 height 29
type textarea "-"
type textarea "而現下所有的英語檢定標準皆詳盡說明之間差異"
click at [25, 216] on icon "Play/Pause" at bounding box center [26, 216] width 7 height 9
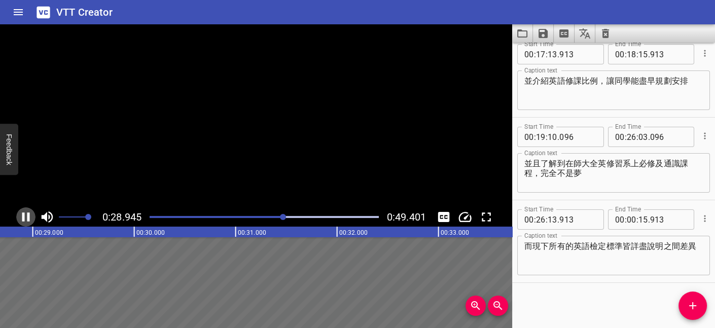
click at [25, 216] on icon "Play/Pause" at bounding box center [25, 216] width 15 height 15
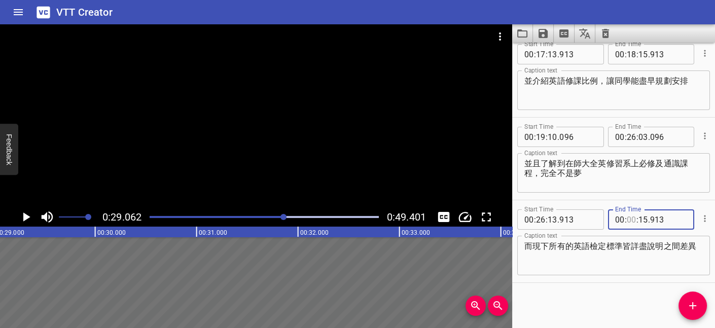
click at [627, 219] on input "number" at bounding box center [632, 219] width 10 height 20
type input "28"
type input "15"
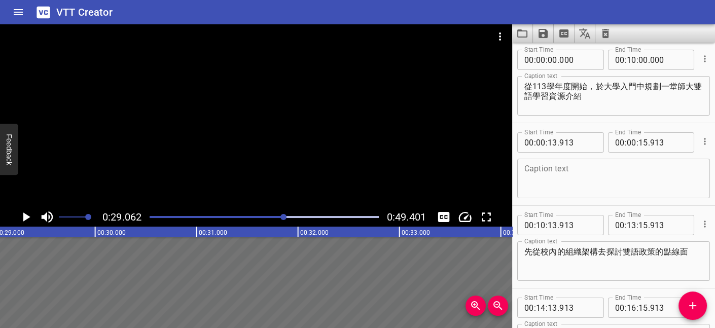
scroll to position [3, 0]
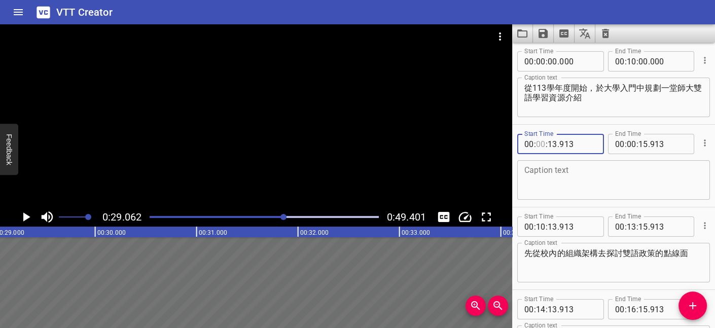
click at [542, 144] on input "number" at bounding box center [541, 144] width 10 height 20
type input "28"
type input "13"
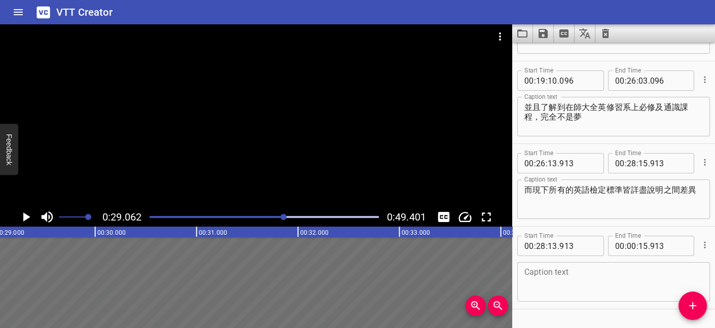
scroll to position [340, 0]
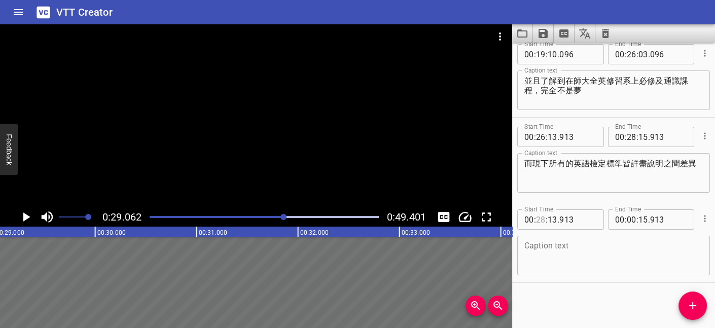
click at [541, 219] on input "number" at bounding box center [541, 219] width 10 height 20
type input "29"
type input "13"
click at [628, 219] on input "number" at bounding box center [632, 219] width 10 height 20
type input "30"
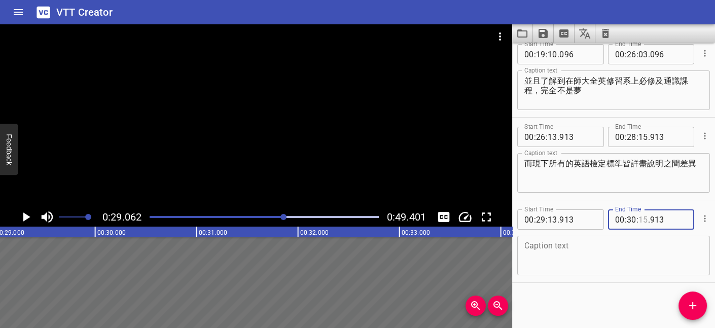
type input "15"
click at [627, 220] on input "number" at bounding box center [632, 219] width 10 height 20
type input "31"
type input "15"
click at [658, 259] on textarea at bounding box center [613, 255] width 179 height 29
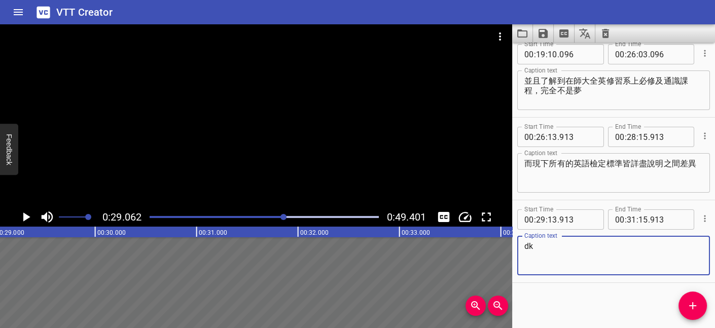
type textarea "d"
click at [595, 243] on textarea "課堂間補充許多影片提升學生注意力及興趣" at bounding box center [613, 255] width 179 height 29
type textarea "課堂間補充許多影片以提升學生注意力及興趣"
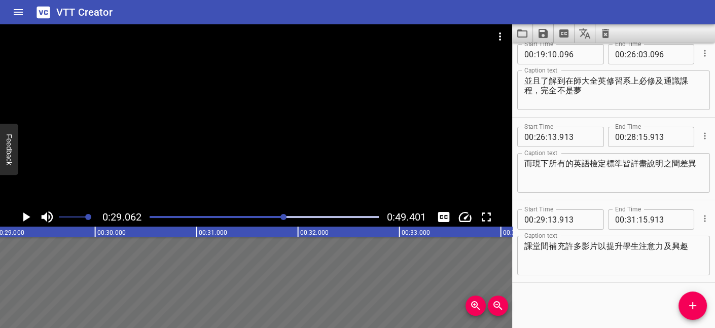
click at [591, 200] on div "Start Time 00 : 29 : 13 . 913 Start Time End Time 00 : 31 : 15 . 913 End Time C…" at bounding box center [613, 241] width 203 height 82
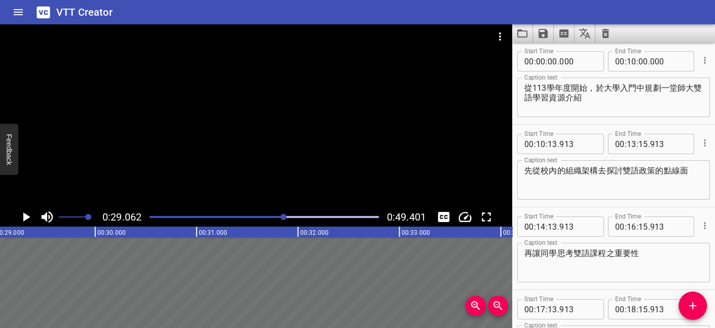
scroll to position [0, 0]
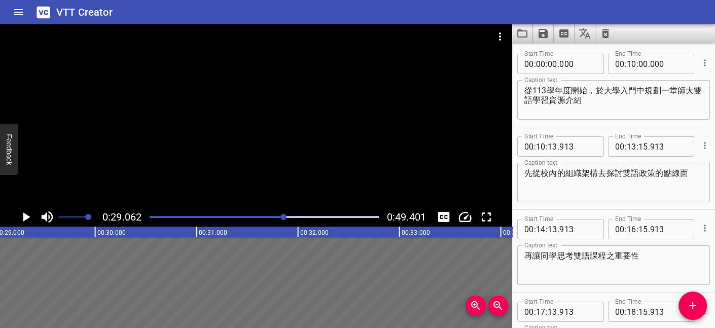
click at [680, 210] on div "Start Time 00 : 14 : 13 . 913 Start Time End Time 00 : 16 : 15 . 913 End Time C…" at bounding box center [613, 251] width 203 height 82
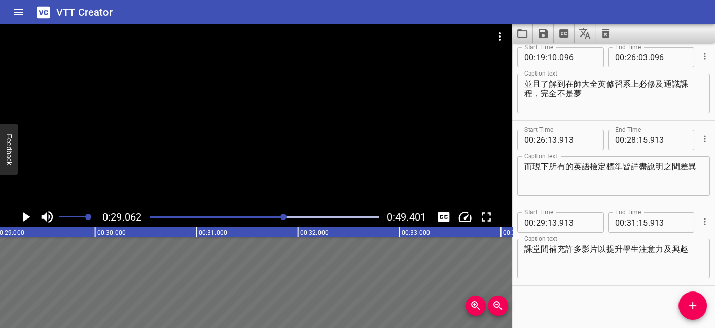
scroll to position [340, 0]
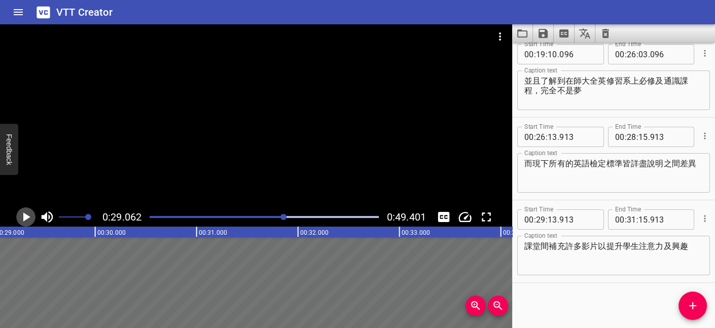
click at [28, 217] on icon "Play/Pause" at bounding box center [26, 216] width 7 height 9
click at [18, 218] on icon "Play/Pause" at bounding box center [25, 216] width 15 height 15
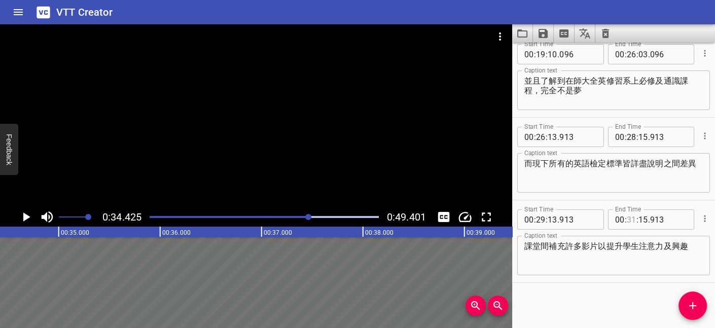
click at [628, 220] on input "number" at bounding box center [632, 219] width 10 height 20
type input "33"
type input "15"
click at [666, 198] on div "Start Time 00 : 26 : 13 . 913 Start Time End Time 00 : 28 : 15 . 913 End Time C…" at bounding box center [613, 159] width 203 height 82
click at [691, 276] on button "Add Cue" at bounding box center [693, 306] width 28 height 28
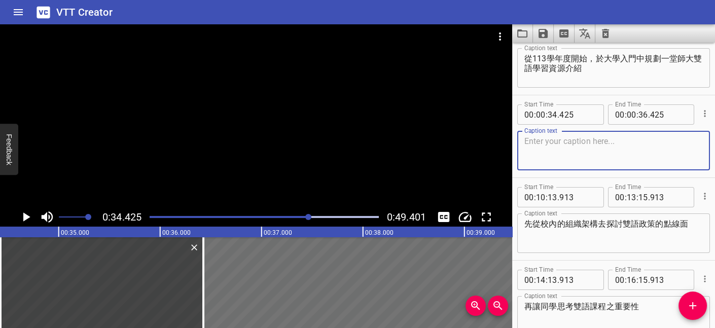
scroll to position [0, 0]
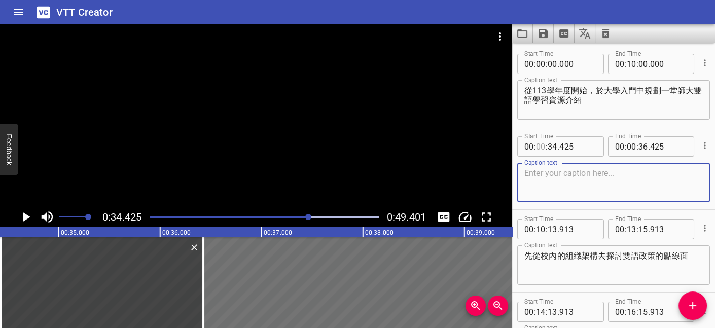
click at [539, 147] on input "number" at bounding box center [541, 146] width 10 height 20
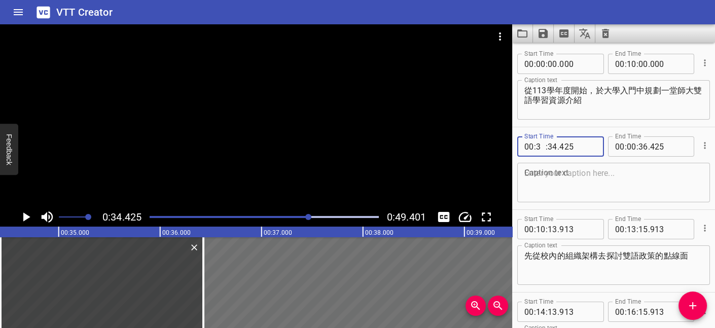
type input "34"
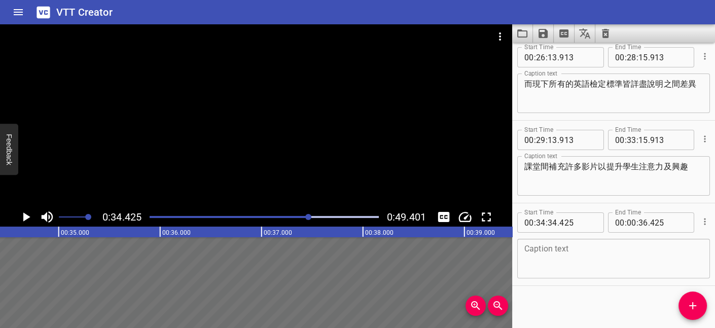
scroll to position [423, 0]
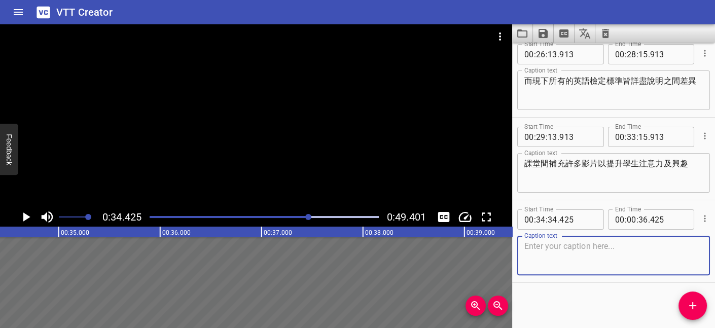
click at [591, 260] on textarea at bounding box center [613, 255] width 179 height 29
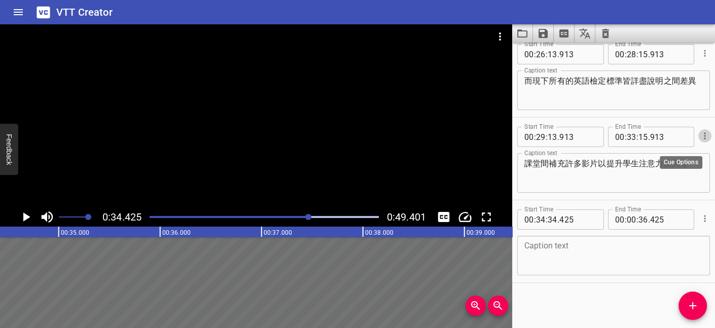
click at [704, 138] on icon "Cue Options" at bounding box center [705, 135] width 2 height 7
click at [574, 116] on div at bounding box center [357, 164] width 715 height 328
click at [577, 254] on textarea at bounding box center [613, 255] width 179 height 29
click at [27, 212] on icon "Play/Pause" at bounding box center [25, 216] width 15 height 15
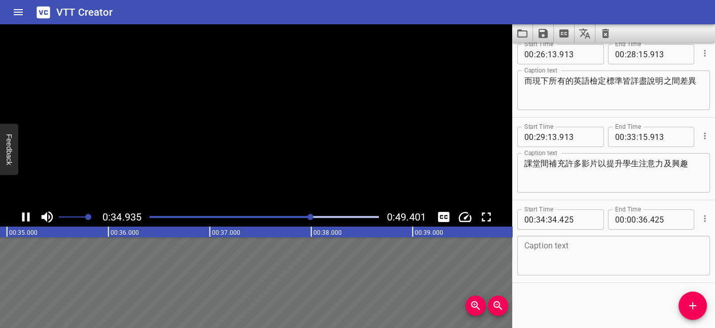
click at [27, 212] on icon "Play/Pause" at bounding box center [26, 216] width 8 height 9
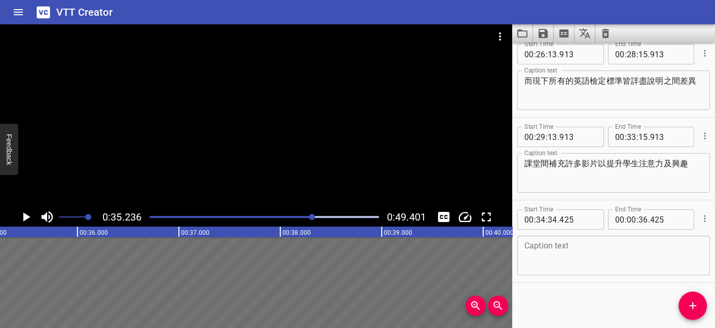
click at [309, 216] on div "Play progress" at bounding box center [198, 217] width 229 height 2
click at [305, 216] on div "Play progress" at bounding box center [194, 217] width 229 height 2
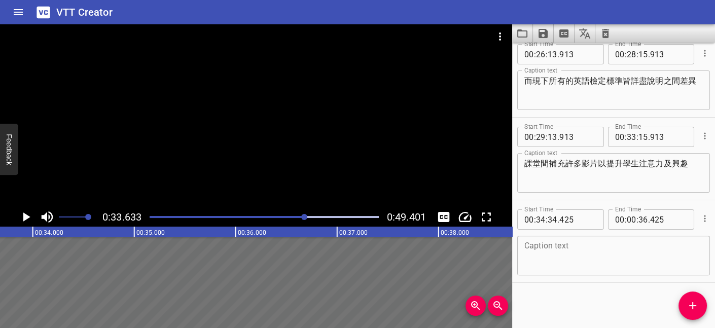
scroll to position [0, 3411]
click at [302, 217] on div at bounding box center [304, 217] width 6 height 6
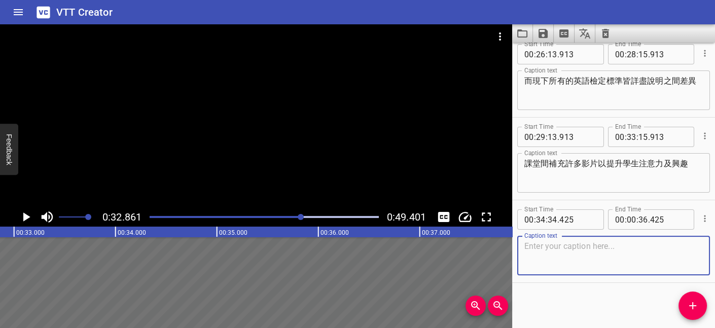
click at [564, 252] on textarea at bounding box center [613, 255] width 179 height 29
type textarea "u"
type textarea "ｕ"
type textarea "陪"
type textarea "也藉此機會讓同學認識到校內資源，比如說培力英檢獎勵機制及英語素養中心"
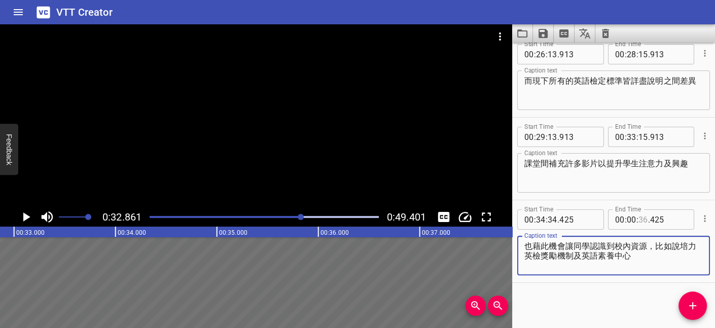
click at [640, 219] on input "number" at bounding box center [643, 219] width 10 height 20
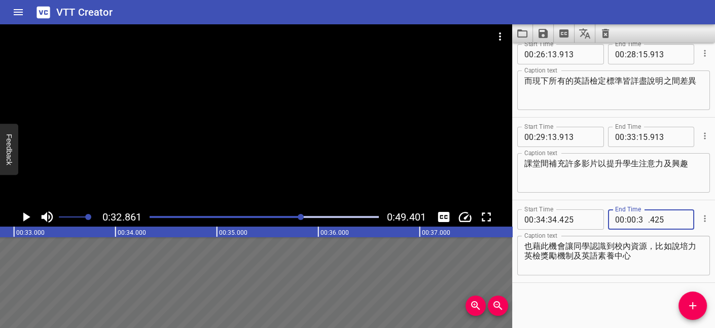
type input "37"
type input "425"
click at [28, 216] on icon "Play/Pause" at bounding box center [26, 216] width 7 height 9
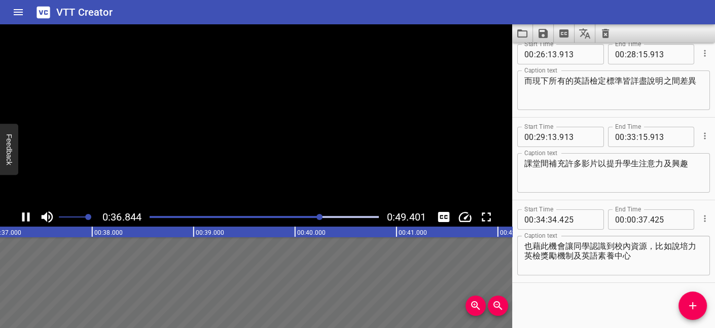
click at [28, 216] on icon "Play/Pause" at bounding box center [26, 216] width 8 height 9
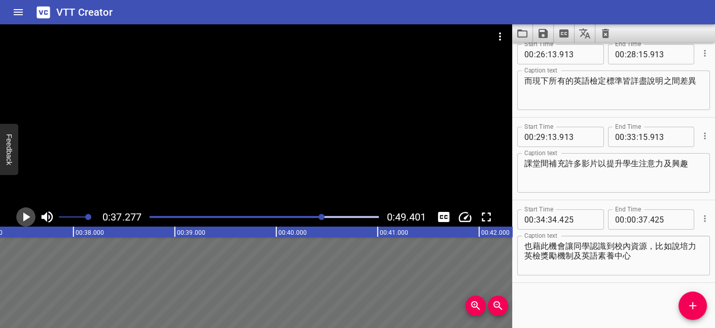
click at [28, 216] on icon "Play/Pause" at bounding box center [26, 216] width 7 height 9
click at [27, 217] on icon "Play/Pause" at bounding box center [26, 216] width 8 height 9
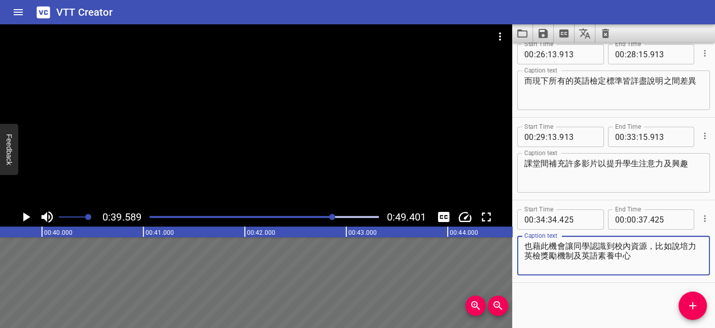
click at [682, 245] on textarea "也藉此機會讓同學認識到校內資源，比如說培力英檢獎勵機制及英語素養中心" at bounding box center [613, 255] width 179 height 29
type textarea "也藉此機會讓同學認識到校內資源，如培力英檢獎勵機制及英語素養中心"
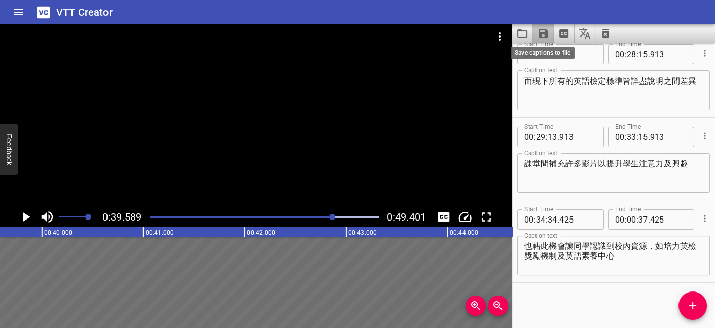
click at [547, 31] on icon "Save captions to file" at bounding box center [543, 33] width 9 height 9
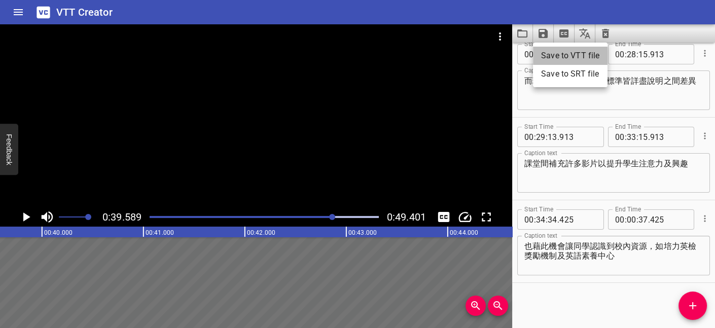
click at [583, 56] on li "Save to VTT file" at bounding box center [570, 56] width 75 height 18
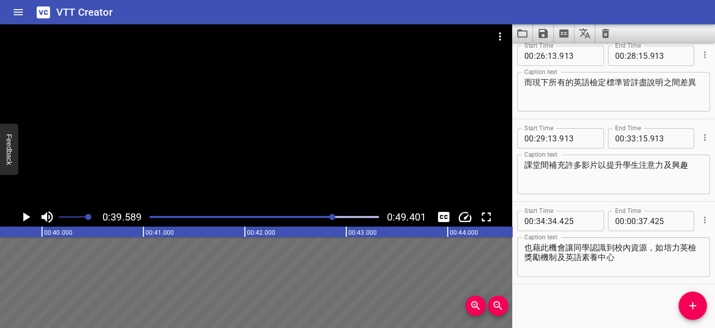
scroll to position [423, 0]
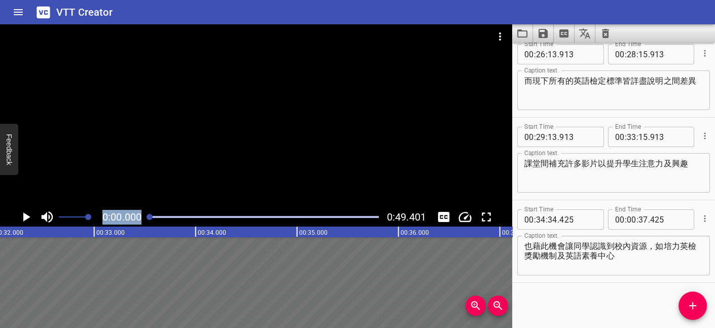
drag, startPoint x: 334, startPoint y: 217, endPoint x: 59, endPoint y: 219, distance: 274.9
click at [59, 219] on div "0:00.000 0:49.401" at bounding box center [256, 216] width 512 height 19
drag, startPoint x: 59, startPoint y: 219, endPoint x: 21, endPoint y: 217, distance: 38.1
click at [21, 217] on icon "Play/Pause" at bounding box center [25, 216] width 15 height 15
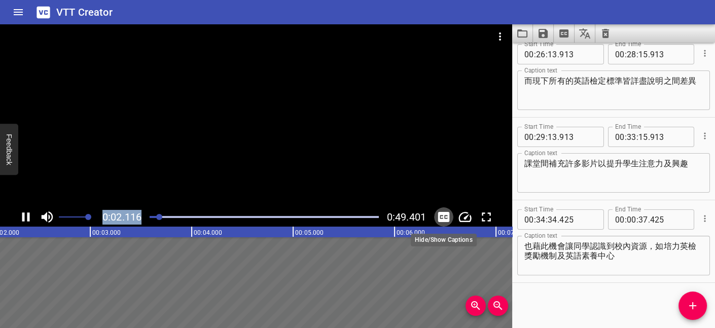
click at [445, 218] on icon "Toggle captions" at bounding box center [444, 217] width 12 height 10
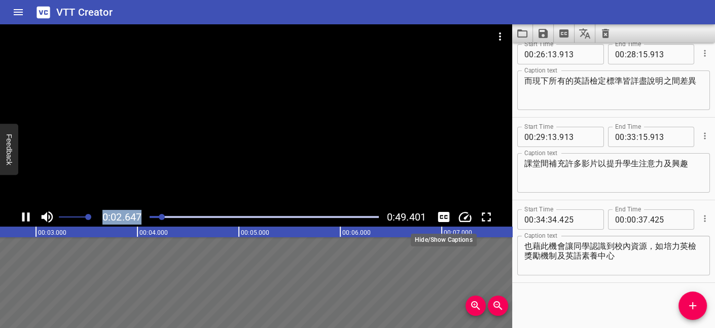
click at [445, 218] on icon "Toggle captions" at bounding box center [444, 217] width 12 height 10
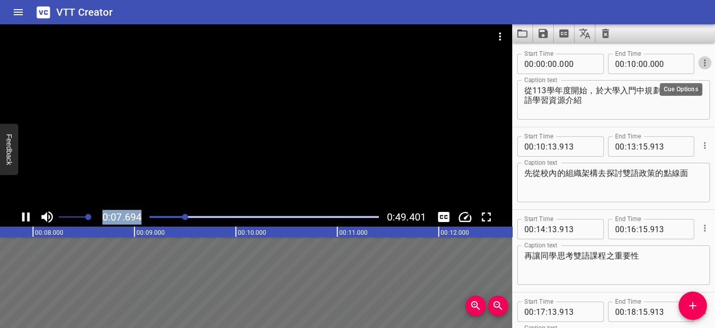
click at [700, 62] on icon "Cue Options" at bounding box center [705, 63] width 10 height 10
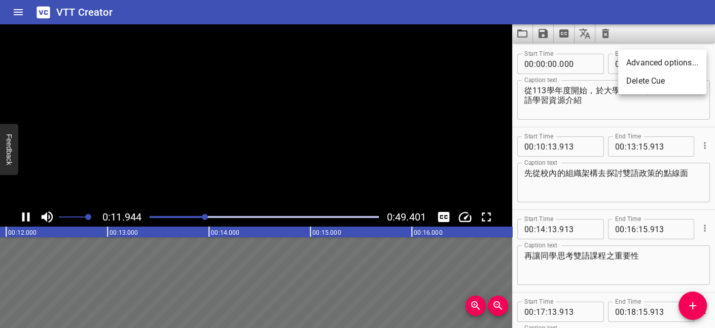
click at [650, 39] on div at bounding box center [357, 164] width 715 height 328
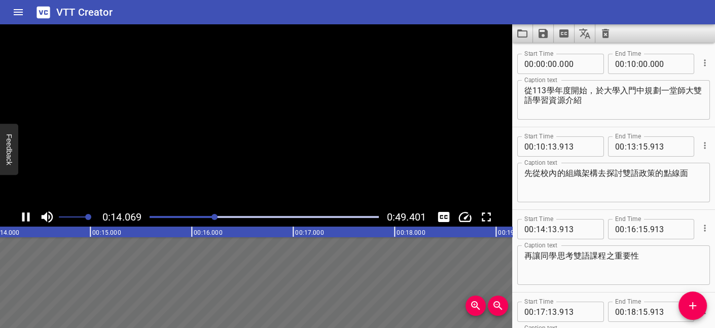
drag, startPoint x: 691, startPoint y: 146, endPoint x: 681, endPoint y: 86, distance: 61.3
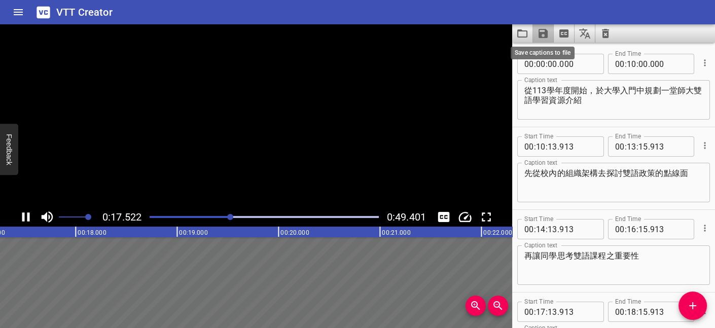
click at [545, 32] on icon "Save captions to file" at bounding box center [543, 33] width 9 height 9
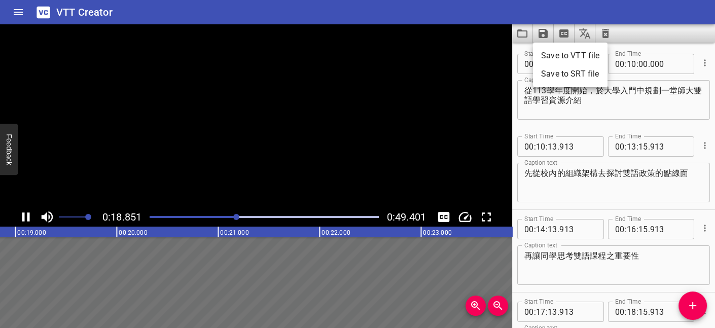
click at [568, 57] on li "Save to VTT file" at bounding box center [570, 56] width 75 height 18
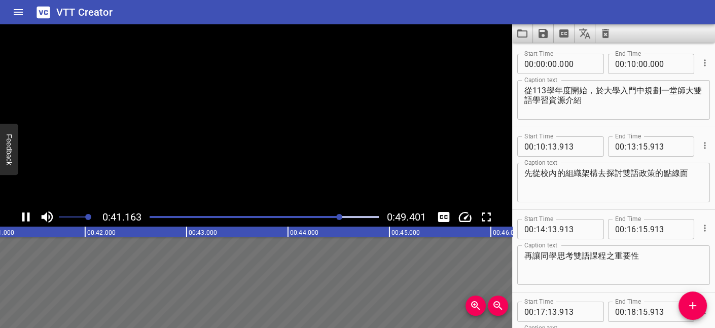
click at [20, 12] on icon "Home" at bounding box center [18, 12] width 9 height 6
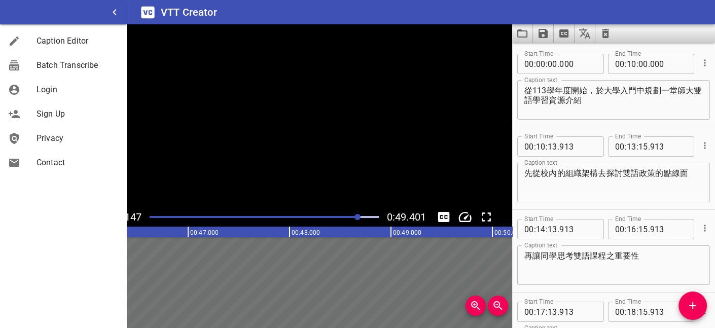
click at [63, 37] on span "Caption Editor" at bounding box center [78, 41] width 82 height 12
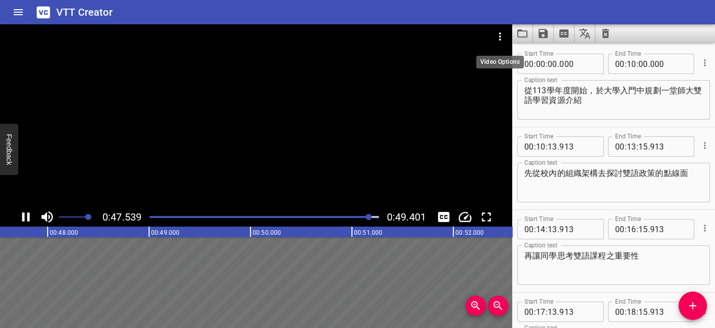
click at [496, 36] on icon "Video Options" at bounding box center [500, 36] width 12 height 12
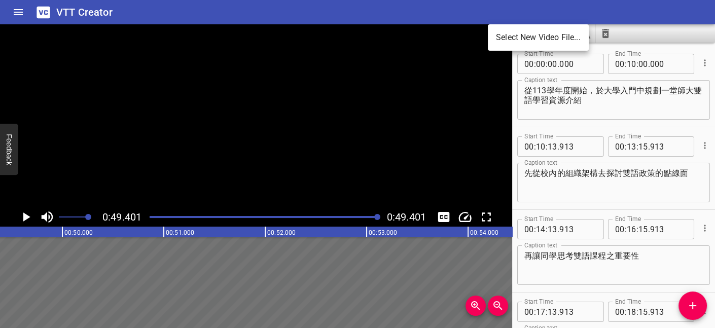
scroll to position [0, 5010]
click at [13, 8] on div at bounding box center [357, 164] width 715 height 328
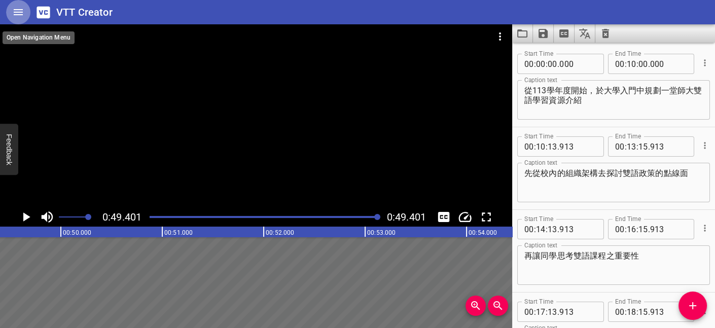
click at [23, 16] on icon "Home" at bounding box center [18, 12] width 12 height 12
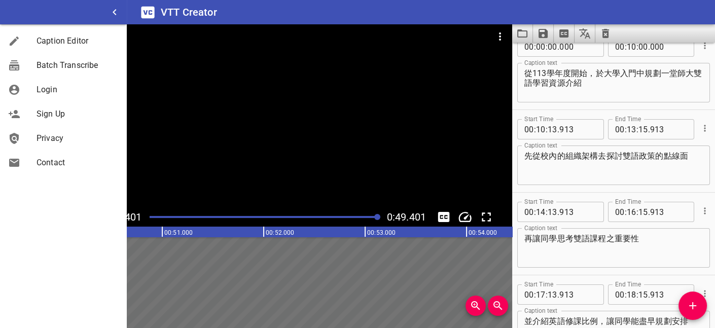
scroll to position [0, 0]
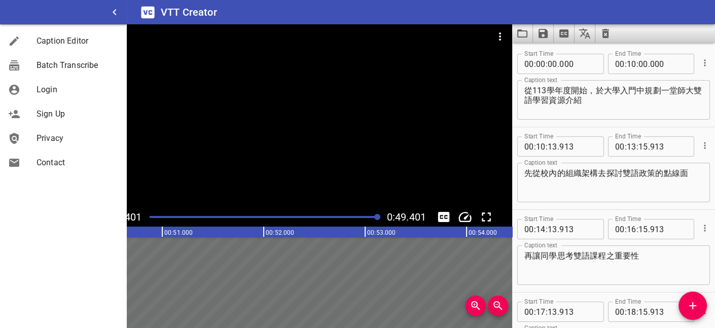
click at [672, 48] on div "Start Time 00 : 00 : 00 . 000 Start Time End Time 00 : 10 : 00 . 000 End Time C…" at bounding box center [613, 86] width 203 height 82
click at [638, 69] on input "number" at bounding box center [643, 64] width 10 height 20
type input "00"
click at [654, 65] on input "number" at bounding box center [668, 64] width 37 height 20
click at [665, 65] on input "number" at bounding box center [668, 64] width 37 height 20
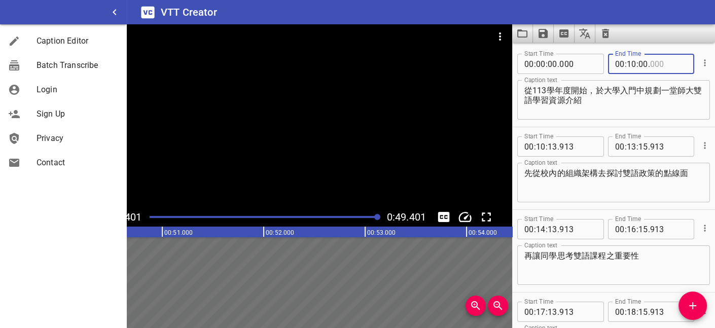
type input "000"
click at [563, 63] on input "number" at bounding box center [577, 64] width 37 height 20
type input "000"
click at [650, 63] on input "number" at bounding box center [668, 64] width 37 height 20
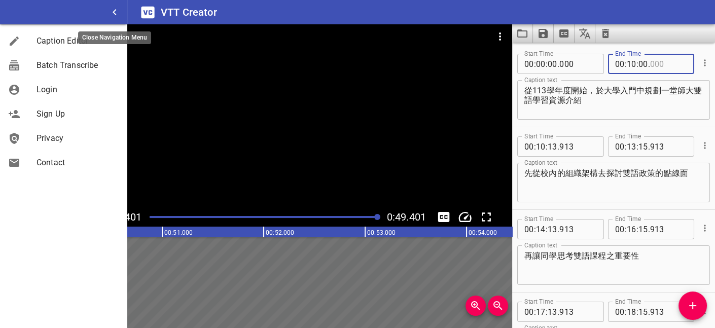
type input "000"
click at [114, 13] on icon "button" at bounding box center [115, 12] width 4 height 6
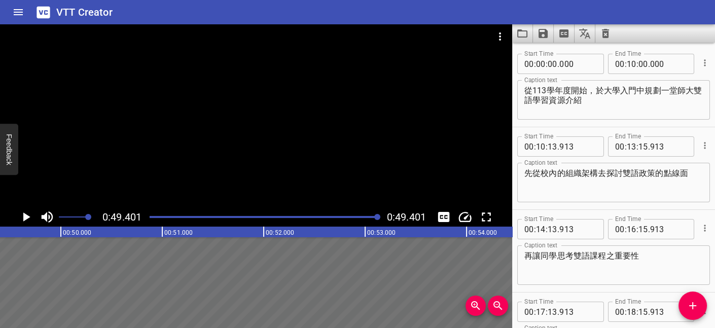
click at [565, 92] on textarea "從113學年度開始，於大學入門中規劃一堂師大雙語學習資源介紹" at bounding box center [613, 100] width 179 height 29
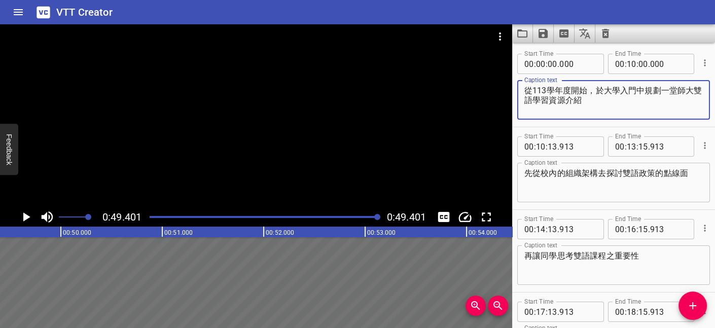
click at [599, 96] on textarea "從113學年度開始，於大學入門中規劃一堂師大雙語學習資源介紹" at bounding box center [613, 100] width 179 height 29
click at [628, 66] on input "number" at bounding box center [632, 64] width 10 height 20
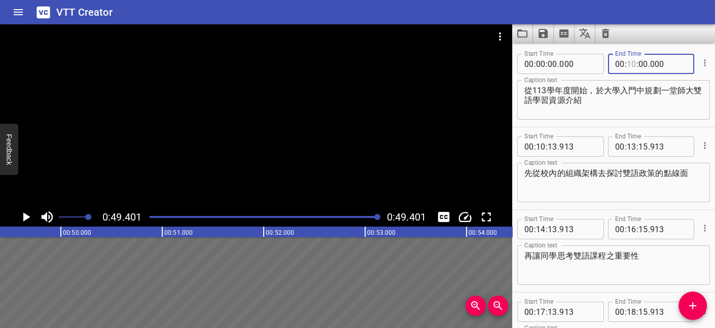
type input "10"
click at [617, 61] on input "number" at bounding box center [620, 64] width 10 height 20
type input "00"
click at [638, 60] on input "number" at bounding box center [643, 64] width 10 height 20
type input "00"
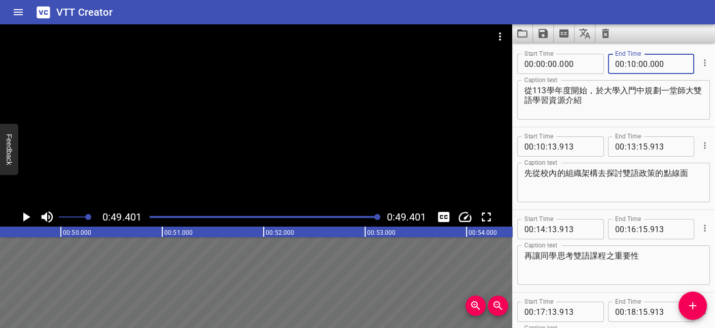
click at [609, 64] on div "00 : 10 : 00 . 000" at bounding box center [651, 64] width 87 height 20
click at [618, 63] on input "number" at bounding box center [620, 64] width 10 height 20
type input "00"
click at [627, 64] on input "number" at bounding box center [632, 64] width 10 height 20
type input "01"
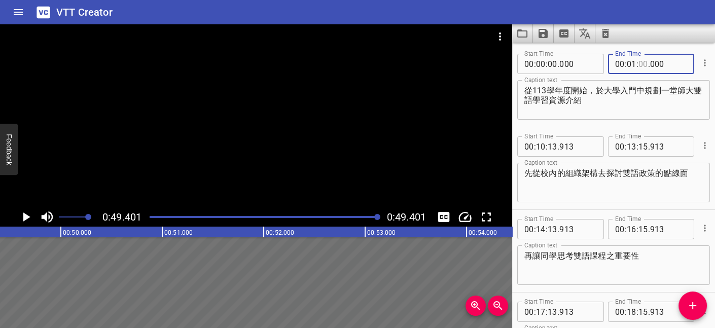
type input "00"
click at [627, 66] on input "number" at bounding box center [632, 64] width 10 height 20
type input "00"
type input "10"
type input "000"
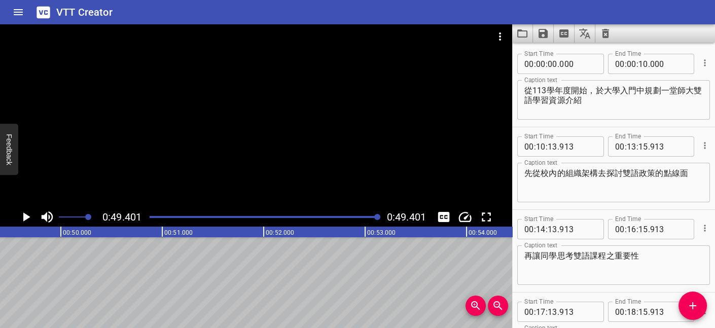
click at [684, 45] on div "Start Time 00 : 00 : 00 . 000 Start Time End Time 00 : 00 : 10 . 000 End Time C…" at bounding box center [613, 86] width 203 height 82
click at [21, 214] on icon "Play/Pause" at bounding box center [25, 216] width 15 height 15
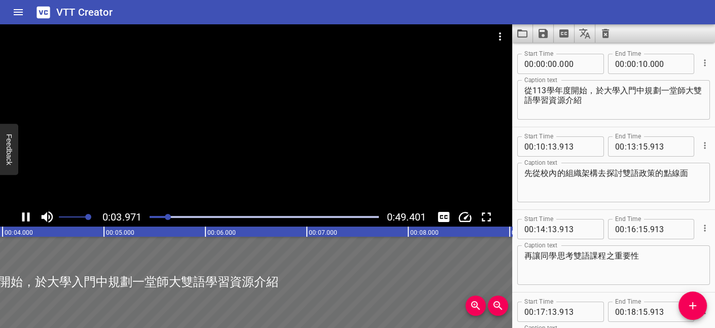
click at [175, 216] on div "Play progress" at bounding box center [264, 217] width 229 height 2
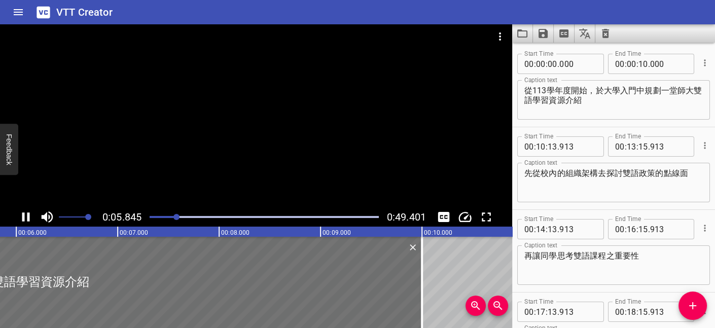
click at [179, 216] on div at bounding box center [176, 217] width 6 height 6
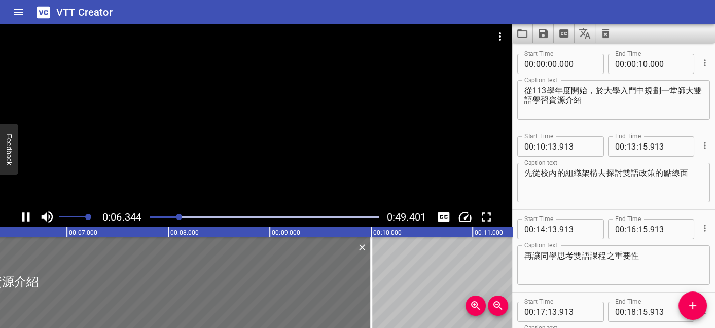
click at [185, 217] on div "Play progress" at bounding box center [264, 217] width 229 height 2
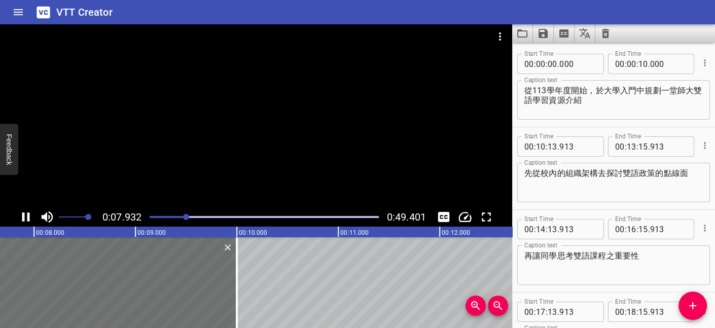
click at [196, 218] on div "Play progress" at bounding box center [264, 217] width 229 height 2
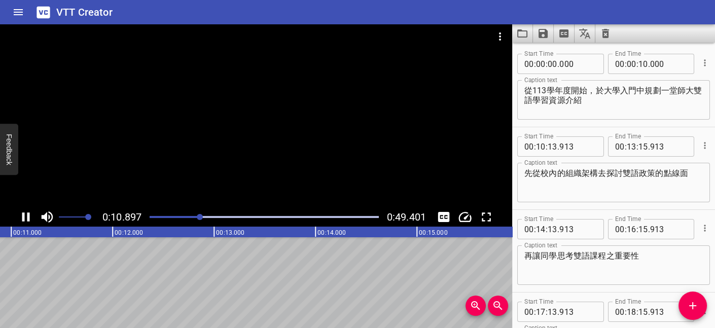
click at [27, 215] on icon "Play/Pause" at bounding box center [26, 216] width 8 height 9
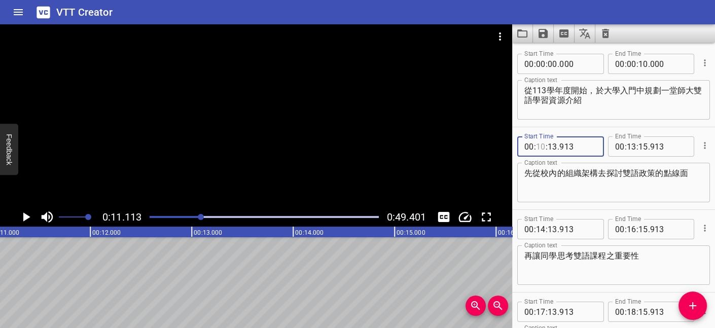
click at [540, 145] on input "number" at bounding box center [541, 146] width 10 height 20
type input "00"
type input "10"
type input "913"
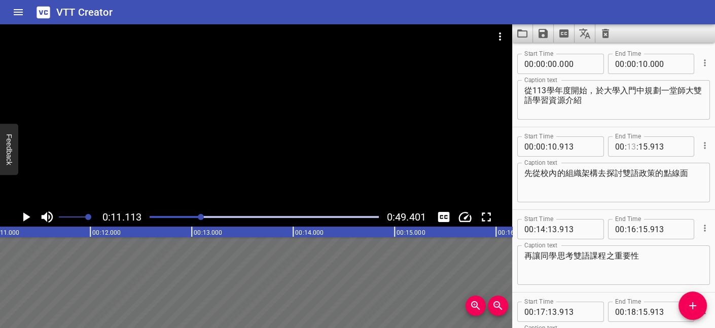
click at [627, 144] on input "number" at bounding box center [632, 146] width 10 height 20
type input "00"
type input "13"
type input "913"
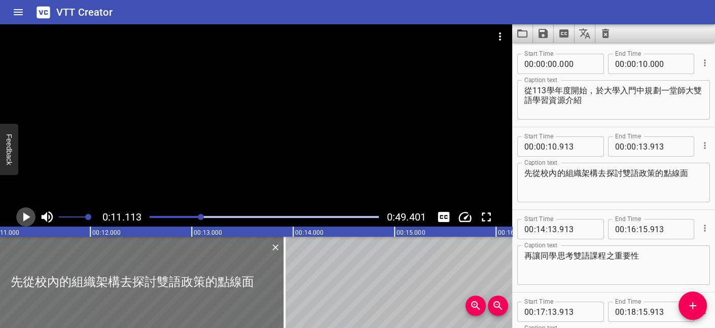
click at [26, 213] on icon "Play/Pause" at bounding box center [25, 216] width 15 height 15
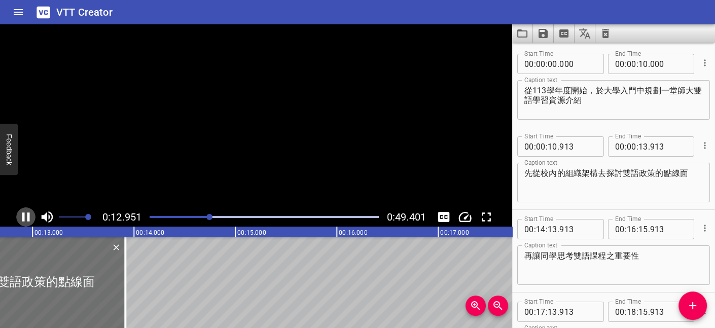
click at [26, 213] on icon "Play/Pause" at bounding box center [25, 216] width 15 height 15
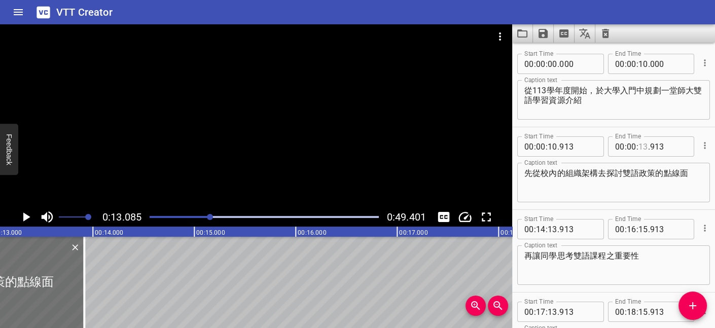
click at [640, 145] on input "number" at bounding box center [643, 146] width 10 height 20
type input "12"
type input "913"
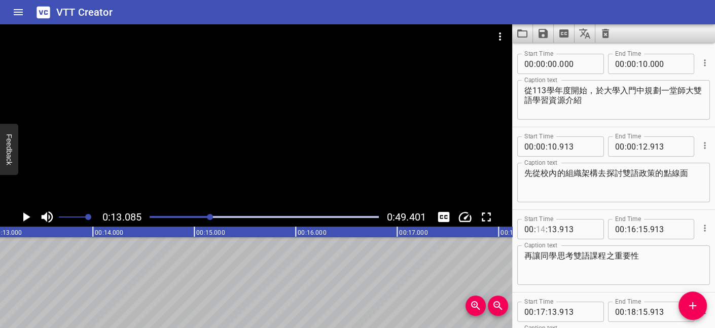
click at [540, 228] on input "number" at bounding box center [541, 229] width 10 height 20
type input "13"
click at [25, 218] on icon "Play/Pause" at bounding box center [26, 216] width 7 height 9
click at [33, 217] on icon "Play/Pause" at bounding box center [25, 216] width 15 height 15
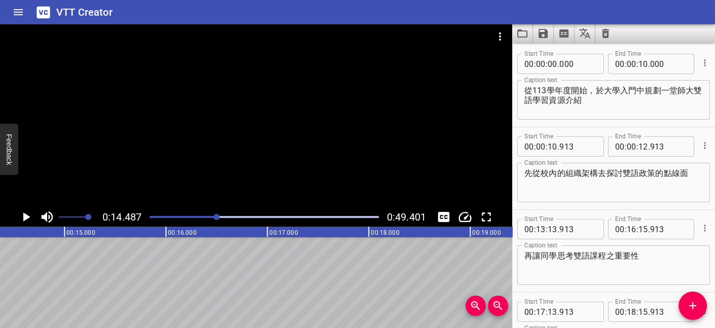
scroll to position [0, 1469]
click at [539, 228] on input "number" at bounding box center [541, 229] width 10 height 20
type input "00"
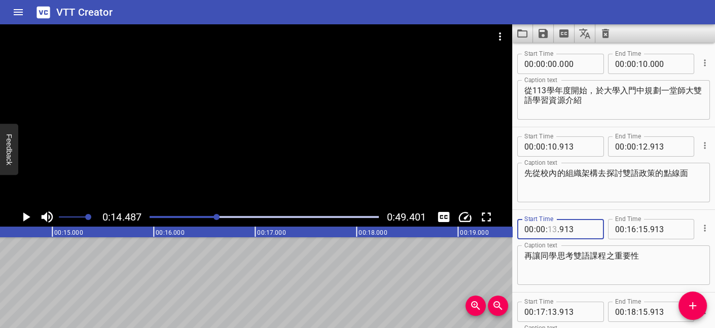
type input "13"
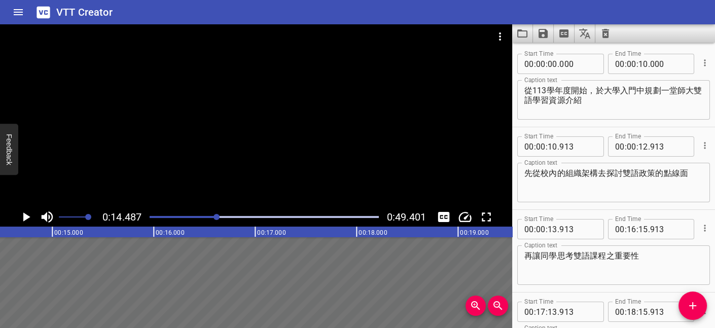
click at [575, 212] on div "Start Time 00 : 00 : 13 . 913 Start Time End Time 00 : 16 : 15 . 913 End Time C…" at bounding box center [613, 251] width 203 height 82
click at [27, 218] on icon "Play/Pause" at bounding box center [26, 216] width 7 height 9
click at [27, 218] on icon "Play/Pause" at bounding box center [25, 216] width 15 height 15
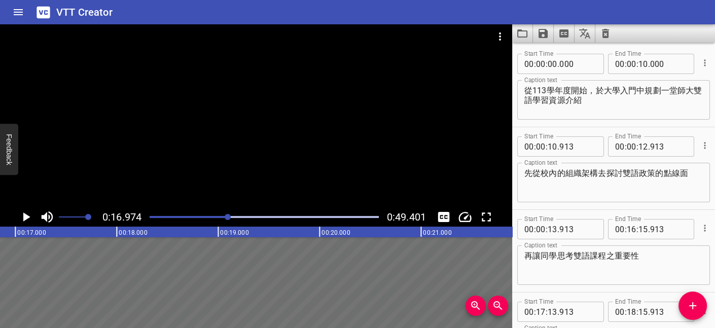
scroll to position [0, 1721]
click at [661, 207] on div "Start Time 00 : 00 : 10 . 913 Start Time End Time 00 : 00 : 12 . 913 End Time C…" at bounding box center [613, 168] width 203 height 82
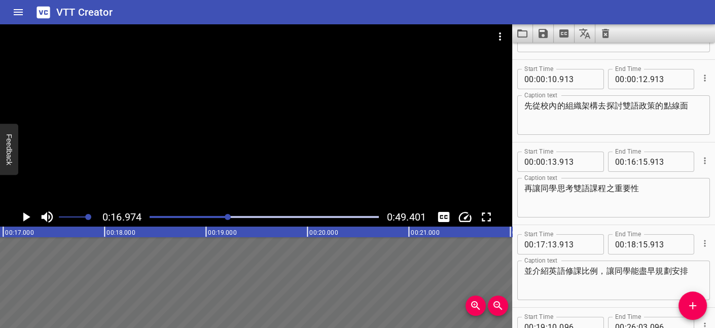
scroll to position [135, 0]
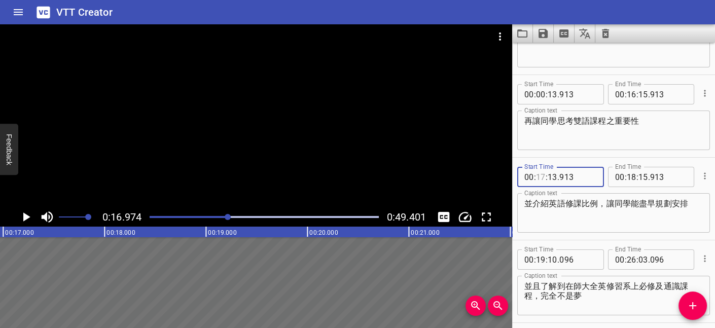
click at [541, 177] on input "number" at bounding box center [541, 177] width 10 height 20
type input "00"
type input "13"
click at [627, 93] on input "number" at bounding box center [632, 94] width 10 height 20
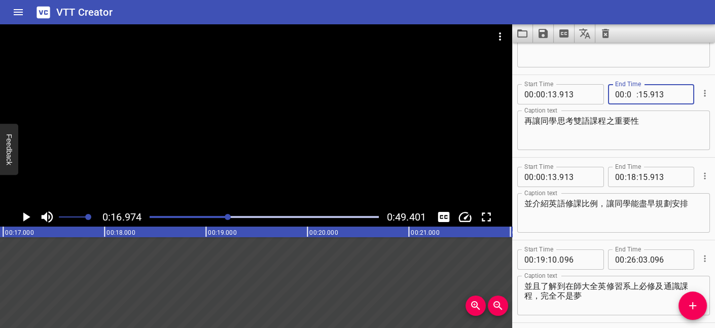
type input "00"
type input "15"
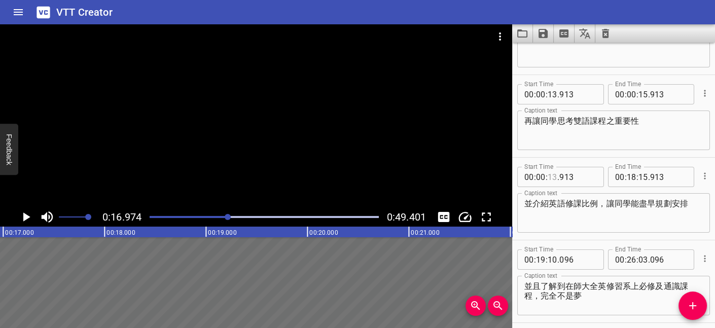
click at [553, 173] on input "number" at bounding box center [553, 177] width 10 height 20
type input "16"
type input "913"
click at [627, 172] on input "number" at bounding box center [632, 177] width 10 height 20
type input "00"
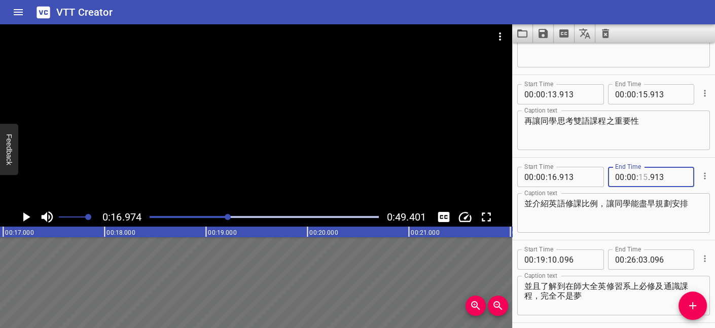
type input "15"
click at [26, 218] on icon "Play/Pause" at bounding box center [26, 216] width 7 height 9
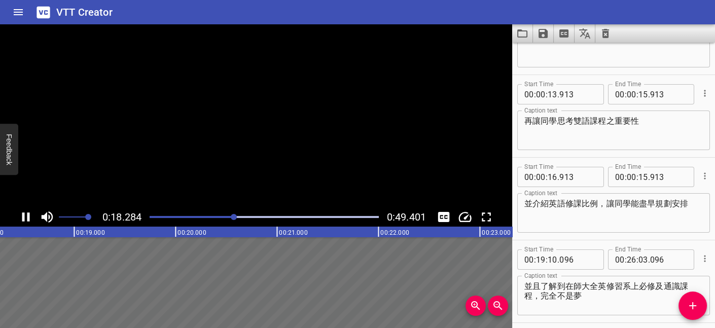
click at [26, 218] on icon "Play/Pause" at bounding box center [25, 216] width 15 height 15
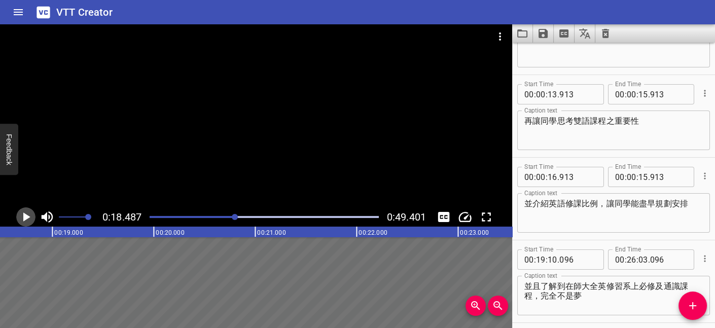
click at [26, 218] on icon "Play/Pause" at bounding box center [26, 216] width 7 height 9
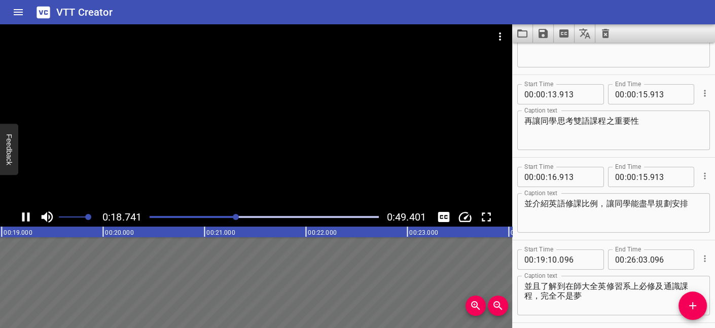
click at [26, 218] on icon "Play/Pause" at bounding box center [25, 216] width 15 height 15
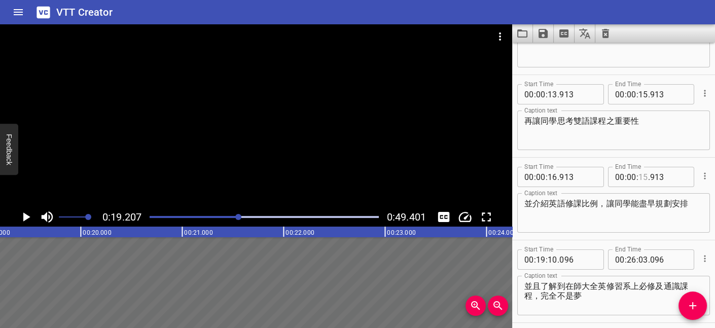
click at [638, 174] on input "number" at bounding box center [643, 177] width 10 height 20
type input "18"
type input "913"
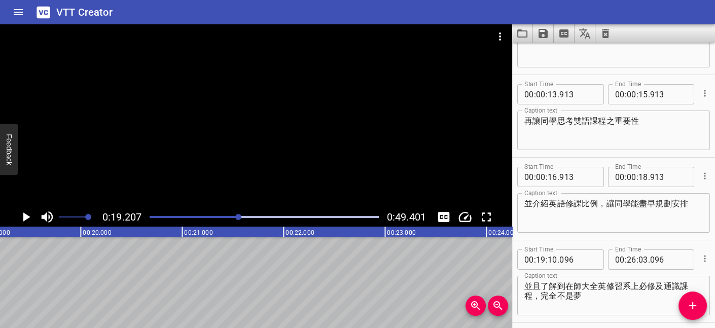
click at [668, 159] on div "Start Time 00 : 00 : 16 . 913 Start Time End Time 00 : 00 : 18 . 913 End Time C…" at bounding box center [613, 199] width 203 height 82
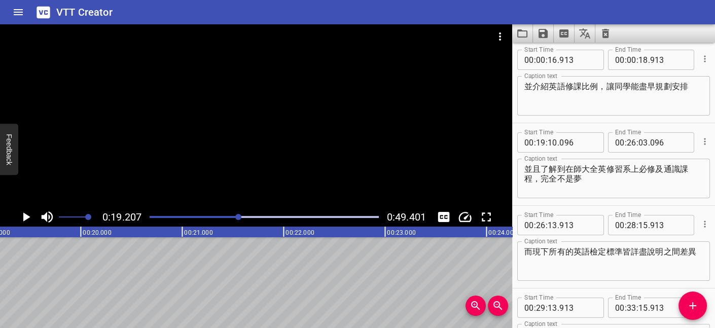
scroll to position [270, 0]
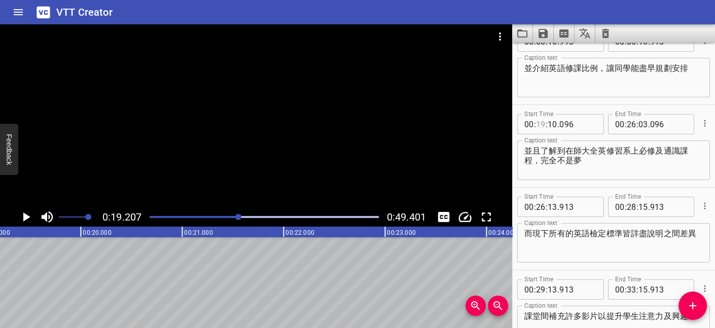
click at [542, 123] on input "number" at bounding box center [541, 124] width 10 height 20
type input "00"
type input "19"
type input "096"
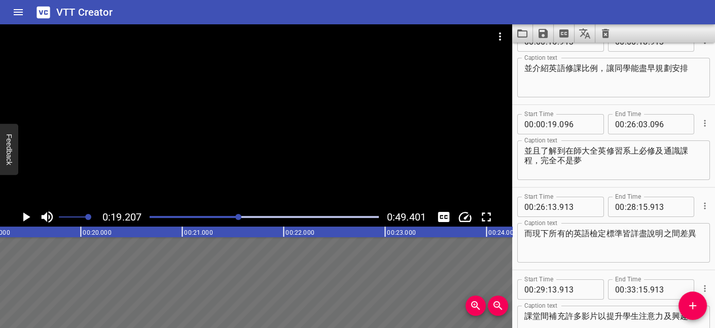
click at [602, 106] on div "Start Time 00 : 00 : 19 . 096 Start Time End Time 00 : 26 : 03 . 096 End Time C…" at bounding box center [613, 146] width 203 height 82
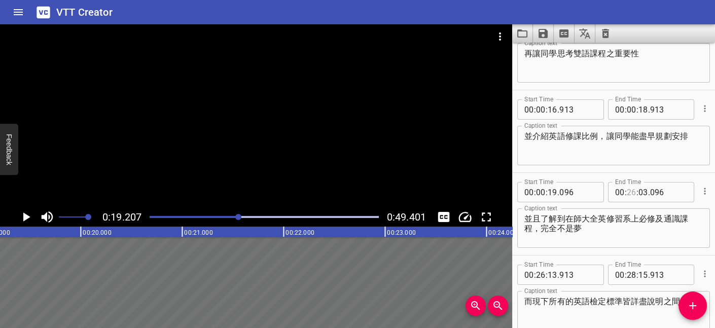
click at [627, 189] on input "number" at bounding box center [632, 192] width 10 height 20
type input "00"
type input "03"
click at [24, 219] on icon "Play/Pause" at bounding box center [26, 216] width 7 height 9
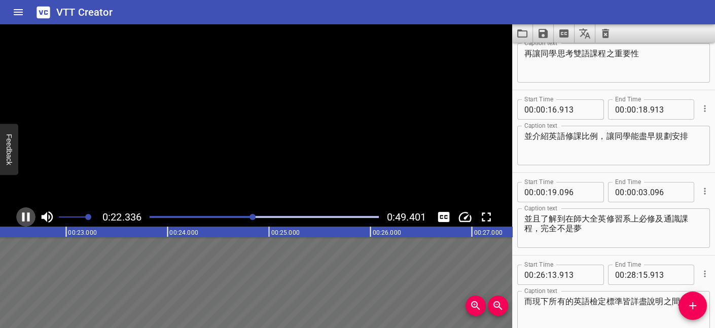
click at [24, 219] on icon "Play/Pause" at bounding box center [26, 216] width 8 height 9
click at [24, 218] on icon "Play/Pause" at bounding box center [26, 216] width 7 height 9
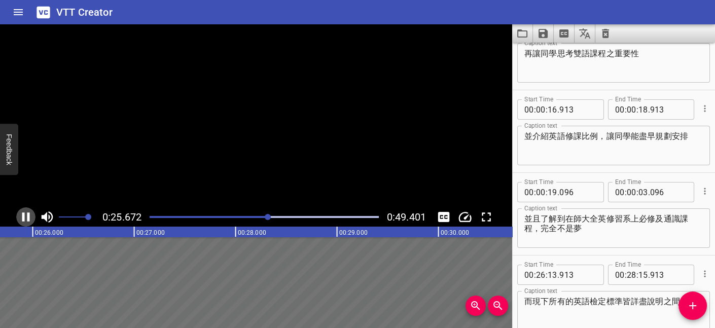
click at [24, 218] on icon "Play/Pause" at bounding box center [25, 216] width 15 height 15
click at [24, 218] on icon "Play/Pause" at bounding box center [26, 216] width 7 height 9
click at [24, 218] on icon "Play/Pause" at bounding box center [25, 216] width 15 height 15
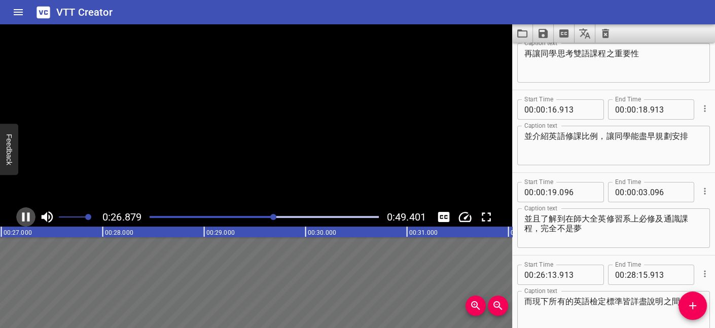
scroll to position [0, 2742]
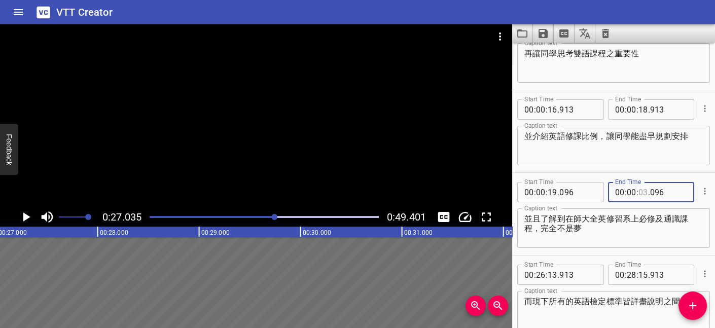
click at [638, 192] on input "number" at bounding box center [643, 192] width 10 height 20
type input "25"
type input "096"
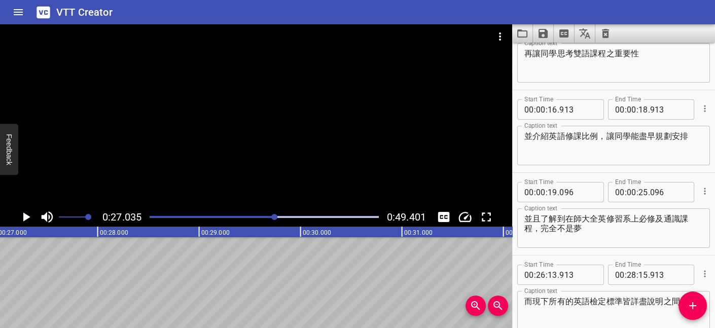
scroll to position [270, 0]
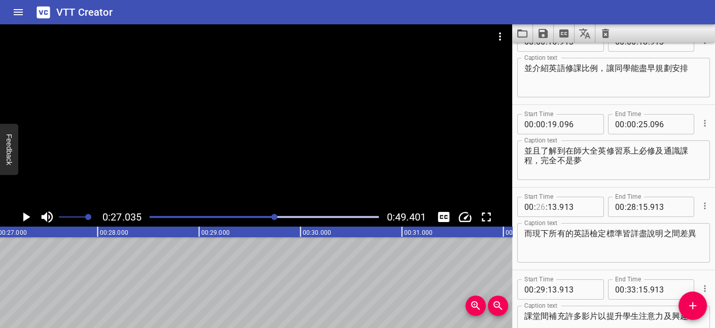
click at [539, 206] on input "number" at bounding box center [541, 207] width 10 height 20
type input "00"
type input "0"
type input "13"
type input "00"
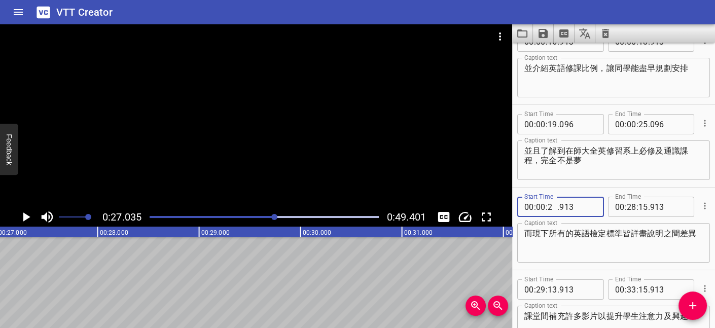
type input "26"
type input "913"
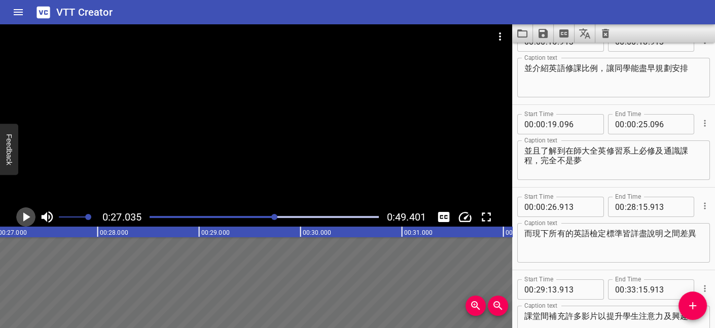
click at [23, 215] on icon "Play/Pause" at bounding box center [25, 216] width 15 height 15
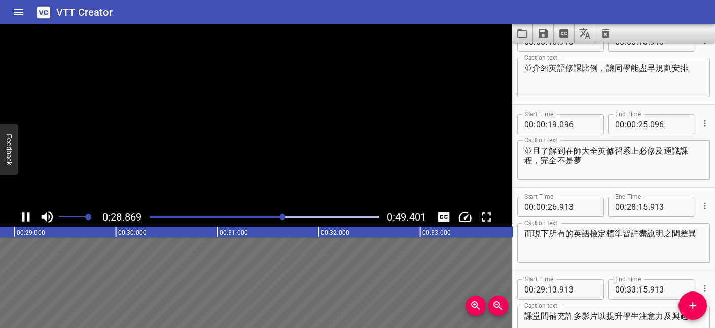
click at [23, 215] on icon "Play/Pause" at bounding box center [26, 216] width 8 height 9
click at [627, 206] on input "number" at bounding box center [632, 207] width 10 height 20
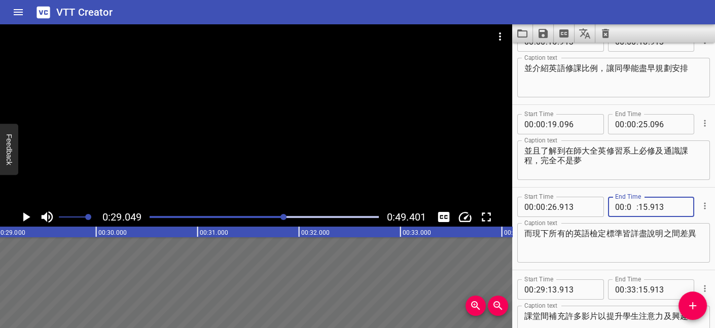
type input "00"
type input "28"
type input "913"
click at [670, 188] on div "Start Time 00 : 00 : 26 . 913 Start Time End Time 00 : 00 : 28 . 913 End Time C…" at bounding box center [613, 229] width 203 height 82
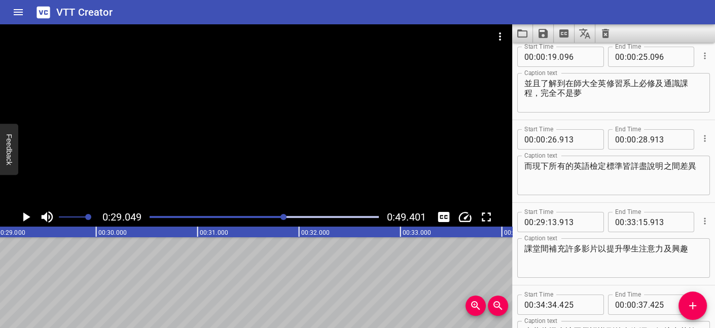
scroll to position [405, 0]
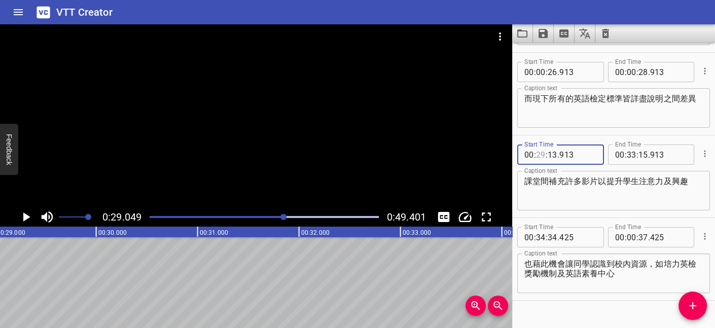
click at [542, 153] on input "number" at bounding box center [541, 155] width 10 height 20
type input "00"
type input "29"
type input "000"
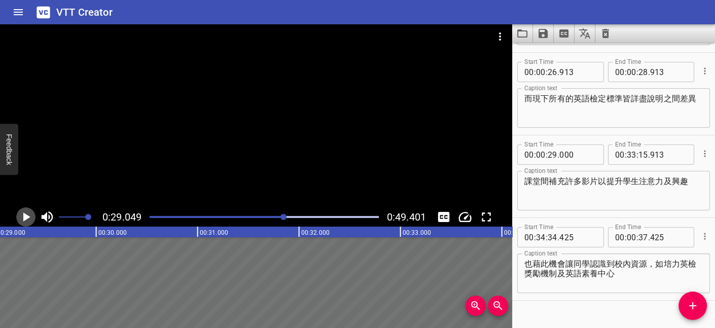
click at [27, 215] on icon "Play/Pause" at bounding box center [26, 216] width 7 height 9
click at [27, 215] on icon "Play/Pause" at bounding box center [25, 216] width 15 height 15
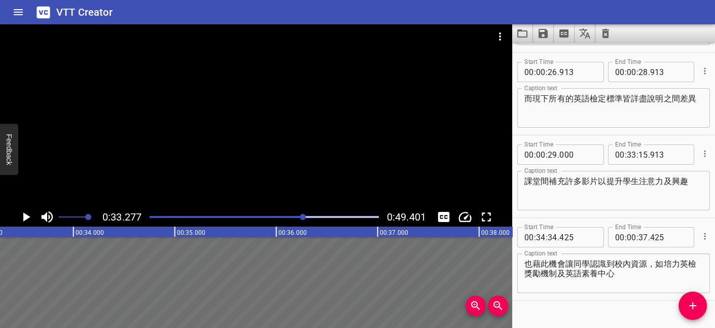
click at [596, 179] on textarea "課堂間補充許多影片以提升學生注意力及興趣" at bounding box center [613, 190] width 179 height 29
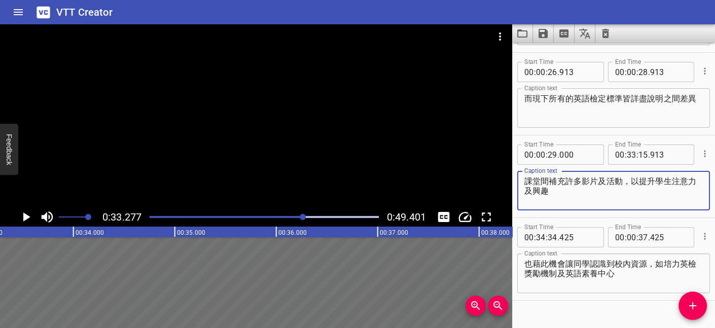
type textarea "課堂間補充許多影片及活動，以提升學生注意力及興趣"
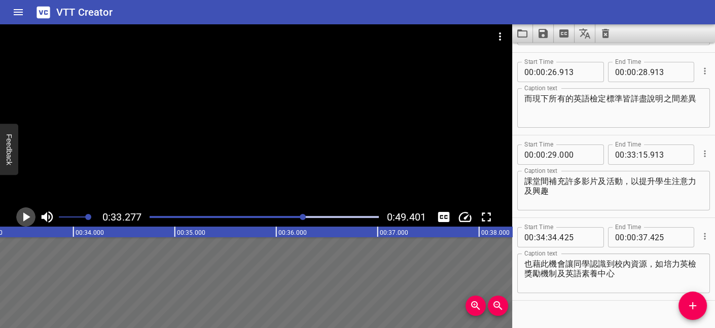
click at [28, 217] on icon "Play/Pause" at bounding box center [26, 216] width 7 height 9
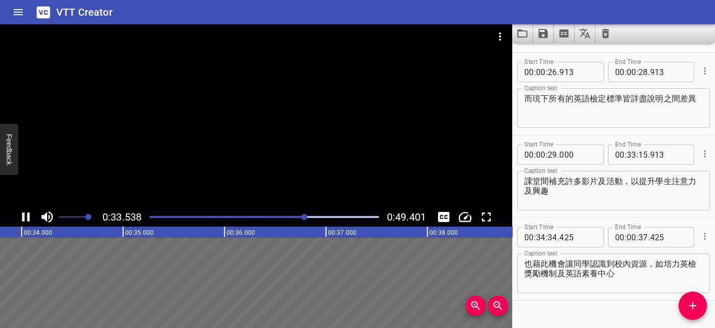
click at [28, 217] on icon "Play/Pause" at bounding box center [26, 216] width 8 height 9
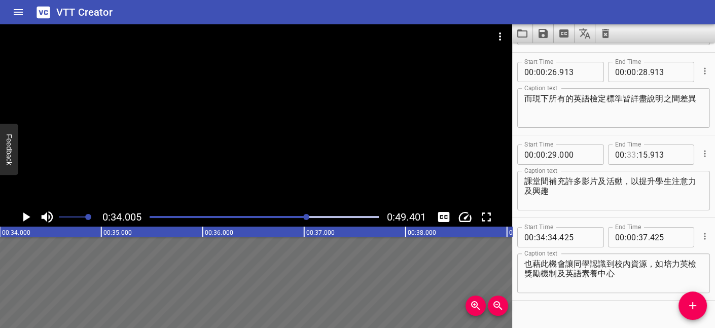
click at [627, 151] on input "number" at bounding box center [632, 155] width 10 height 20
type input "33"
type input "15"
click at [627, 158] on input "number" at bounding box center [632, 155] width 10 height 20
type input "00"
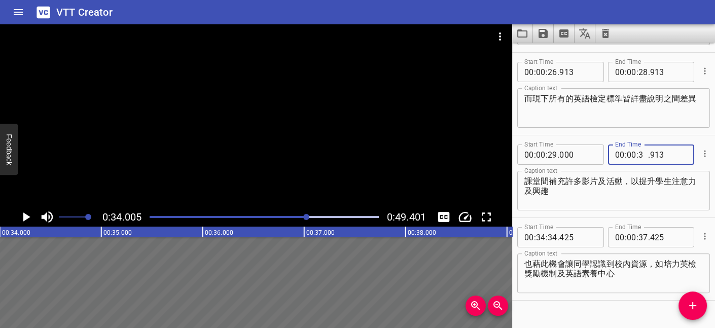
type input "33"
type input "913"
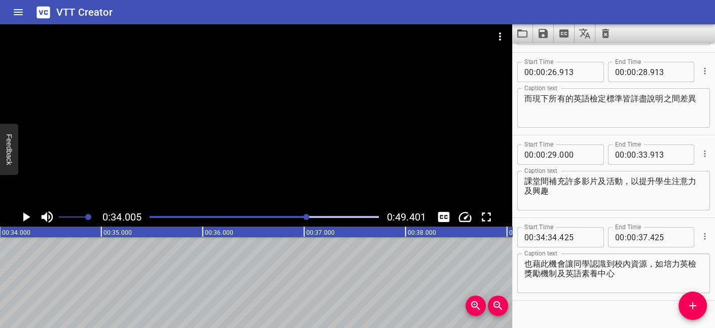
click at [665, 138] on div "Start Time 00 : 00 : 29 . 000 Start Time End Time 00 : 00 : 33 . 913 End Time C…" at bounding box center [613, 176] width 203 height 82
click at [540, 236] on input "number" at bounding box center [541, 237] width 10 height 20
type input "00"
type input "34"
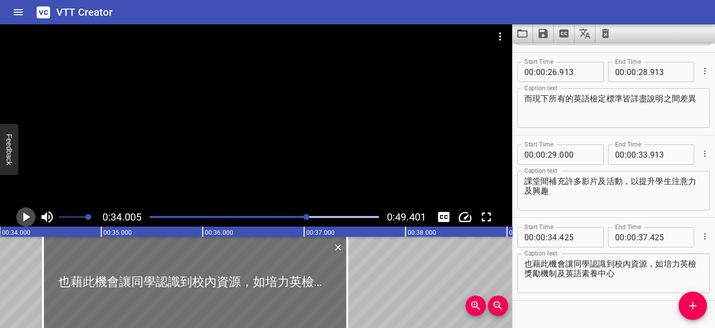
click at [27, 216] on icon "Play/Pause" at bounding box center [26, 216] width 7 height 9
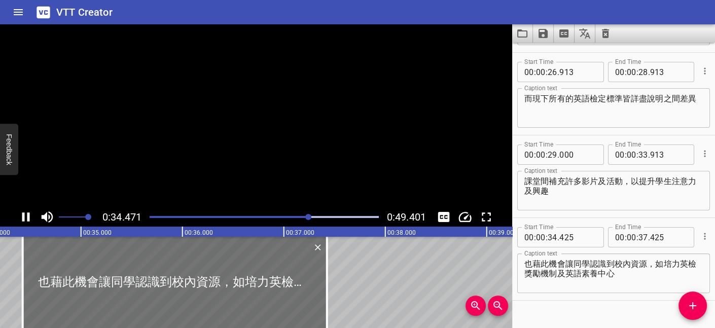
scroll to position [423, 0]
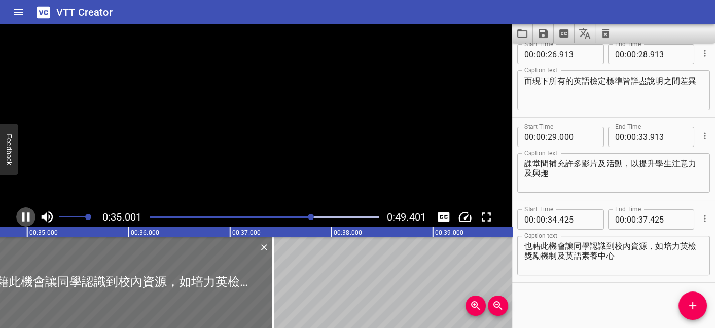
click at [27, 216] on icon "Play/Pause" at bounding box center [25, 216] width 15 height 15
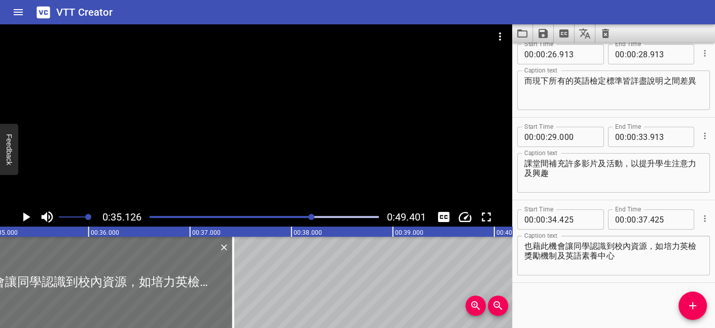
click at [27, 216] on icon "Play/Pause" at bounding box center [26, 216] width 7 height 9
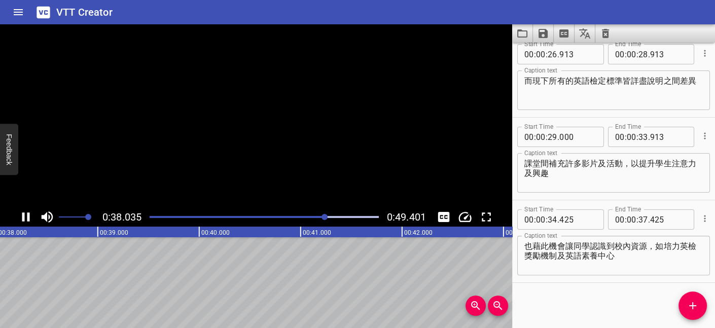
click at [27, 216] on icon "Play/Pause" at bounding box center [25, 216] width 15 height 15
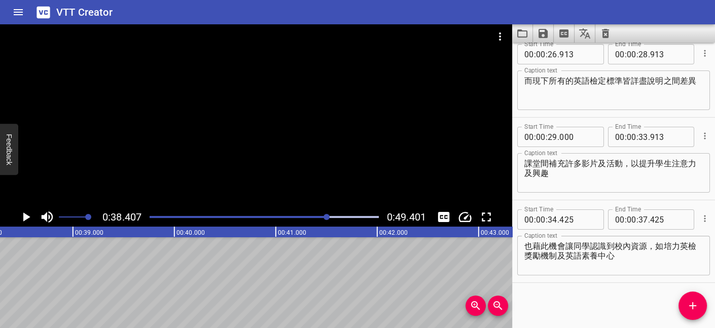
scroll to position [0, 3895]
click at [23, 214] on icon "Play/Pause" at bounding box center [26, 216] width 7 height 9
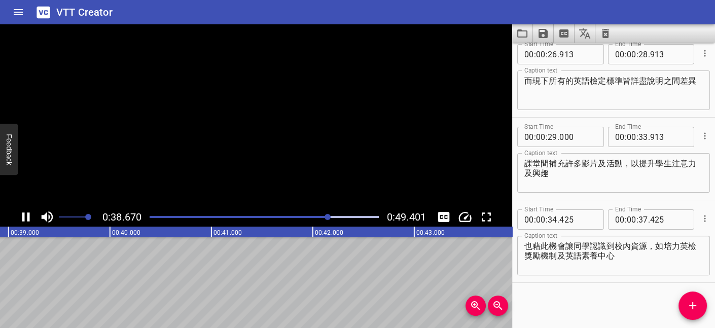
click at [23, 214] on icon "Play/Pause" at bounding box center [26, 216] width 8 height 9
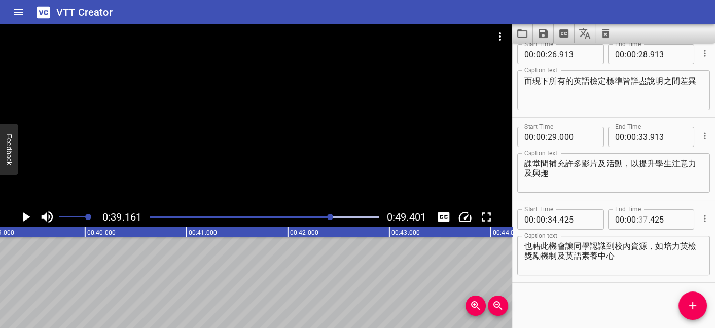
click at [638, 218] on input "number" at bounding box center [643, 219] width 10 height 20
type input "38"
type input "425"
click at [665, 198] on div "Start Time 00 : 00 : 29 . 000 Start Time End Time 00 : 00 : 33 . 913 End Time C…" at bounding box center [613, 159] width 203 height 82
click at [541, 28] on icon "Save captions to file" at bounding box center [543, 33] width 12 height 12
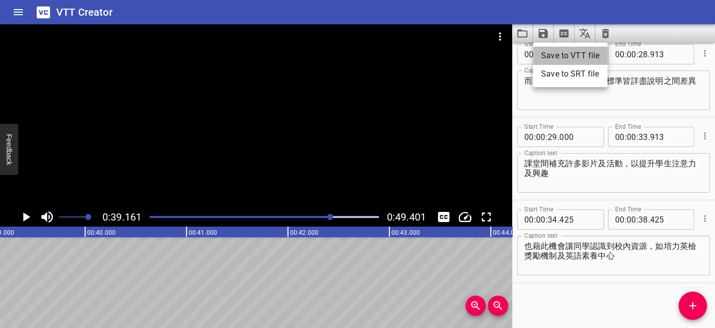
click at [559, 54] on li "Save to VTT file" at bounding box center [570, 56] width 75 height 18
